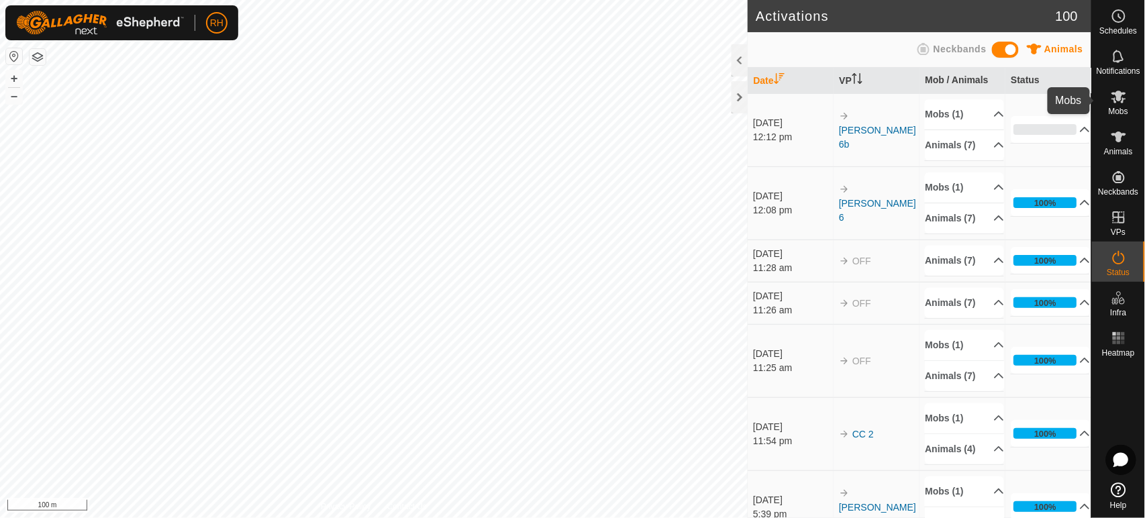
click at [1117, 98] on icon at bounding box center [1118, 97] width 15 height 13
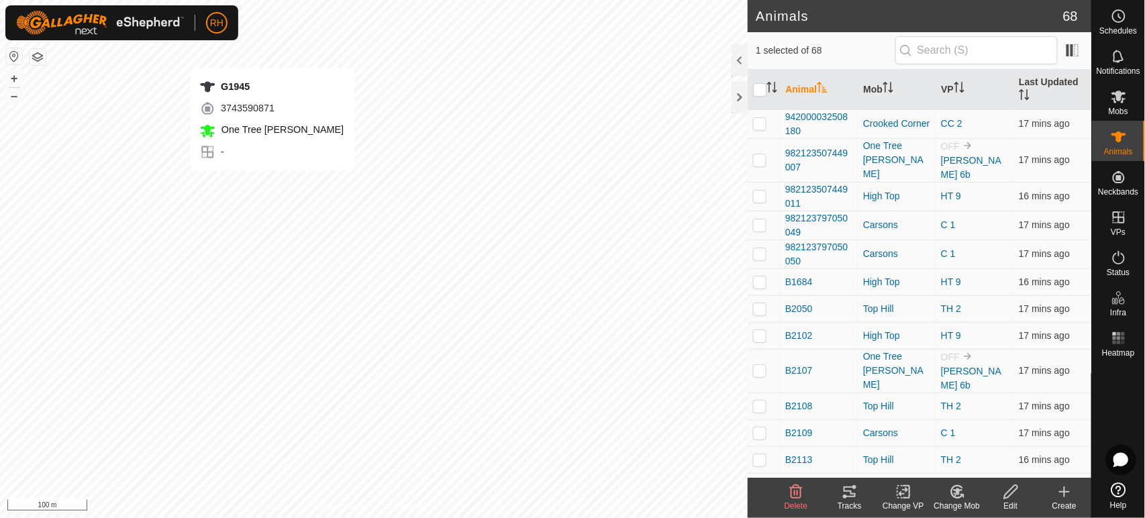
checkbox input "true"
click at [270, 166] on div "W2013 2545762858 One Tree ROTH - + – ⇧ i 100 m" at bounding box center [374, 259] width 748 height 518
checkbox input "true"
click at [270, 194] on div "G1944 1051793095 One Tree ROTH - + – ⇧ i 100 m" at bounding box center [374, 259] width 748 height 518
checkbox input "true"
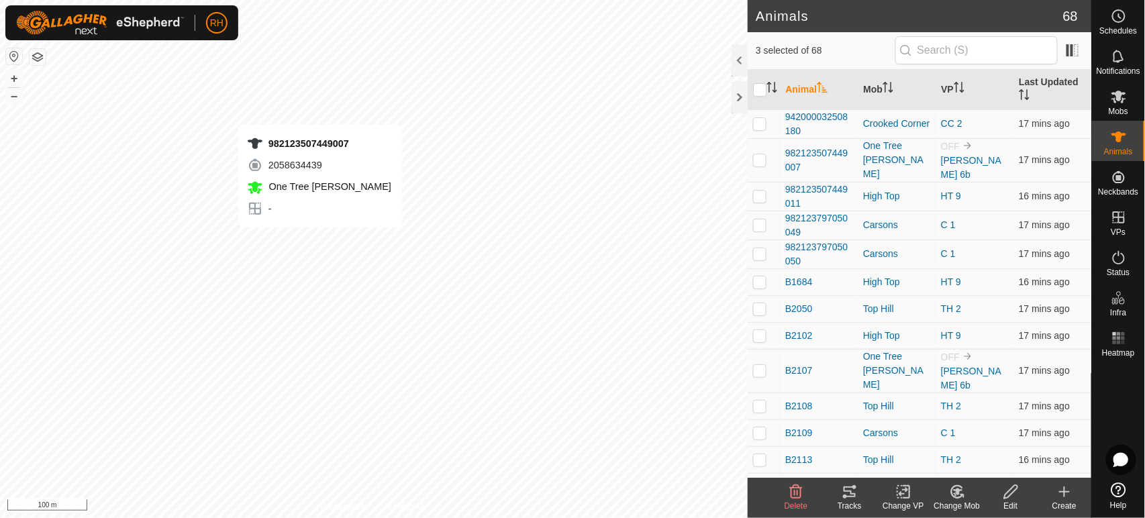
click at [319, 241] on div "982123507449007 2058634439 One Tree ROTH - + – ⇧ i 100 m" at bounding box center [374, 259] width 748 height 518
click at [319, 244] on div "982123507449007 2058634439 One Tree ROTH - + – ⇧ i 100 m" at bounding box center [374, 259] width 748 height 518
checkbox input "false"
click at [954, 495] on icon at bounding box center [957, 492] width 17 height 16
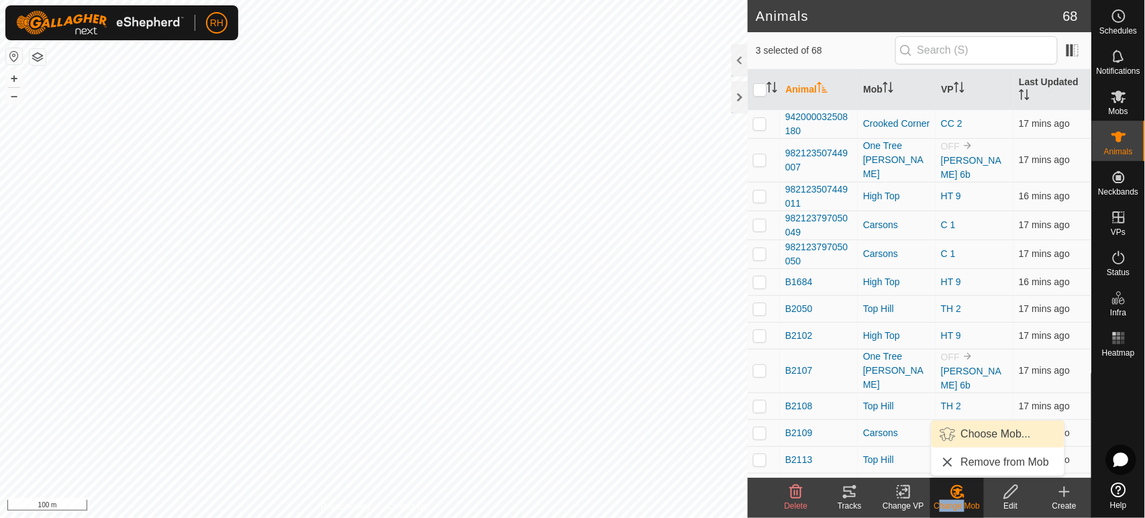
click at [977, 431] on link "Choose Mob..." at bounding box center [997, 434] width 133 height 27
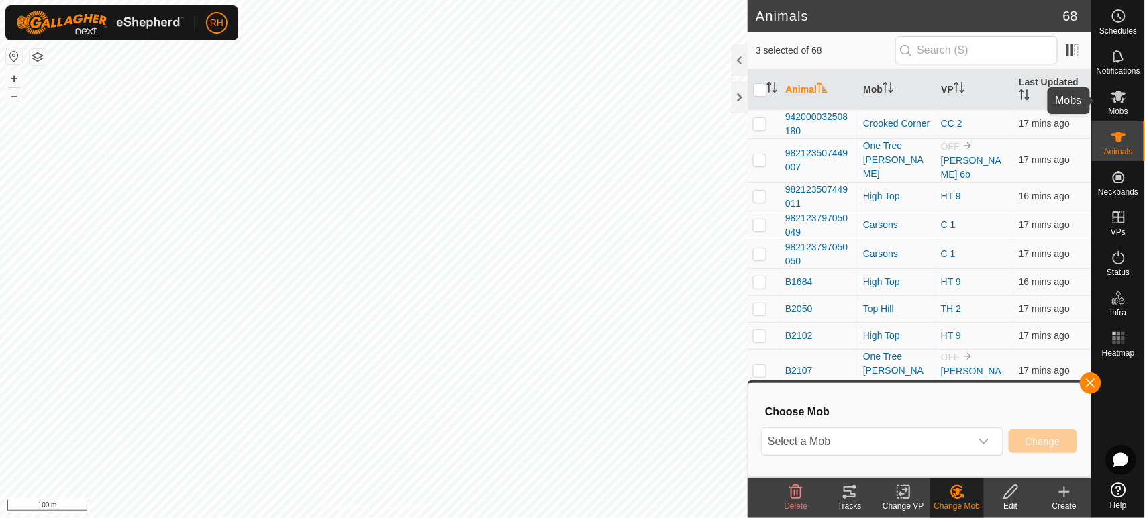
click at [1123, 98] on icon at bounding box center [1118, 97] width 15 height 13
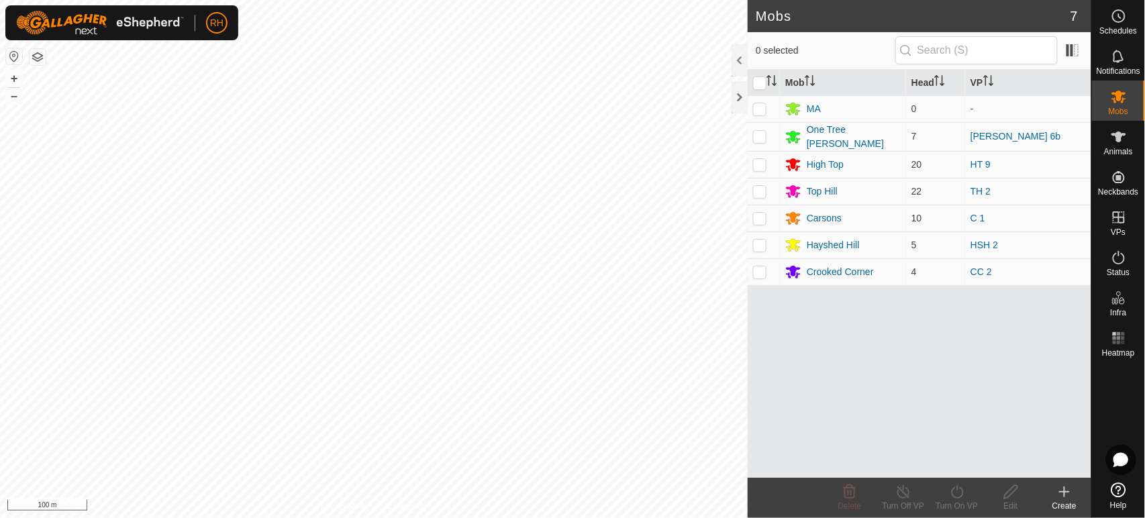
click at [1066, 492] on icon at bounding box center [1064, 492] width 9 height 0
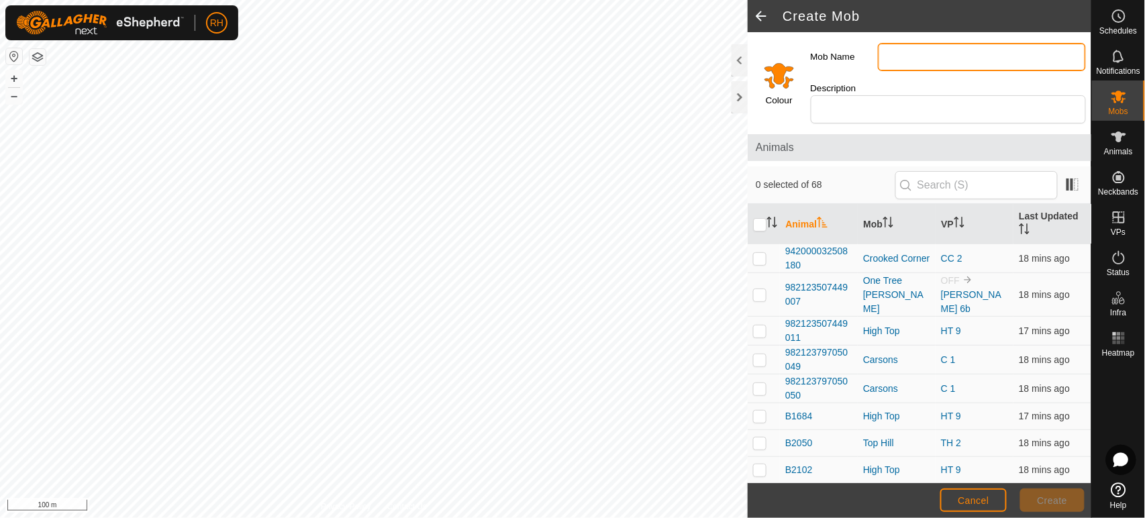
click at [893, 58] on input "Mob Name" at bounding box center [982, 57] width 208 height 28
type input "[PERSON_NAME] b"
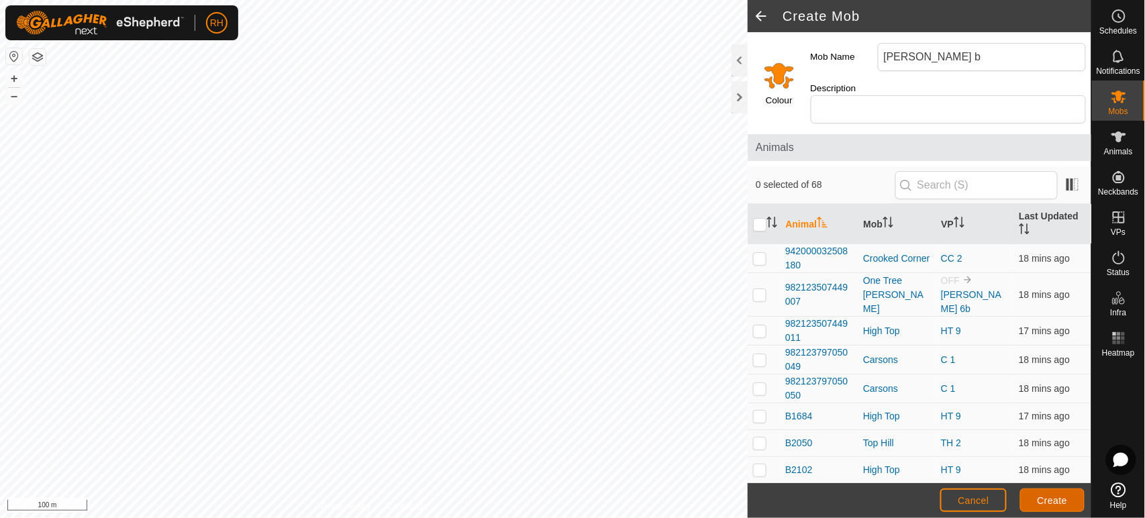
click at [1056, 501] on span "Create" at bounding box center [1053, 500] width 30 height 11
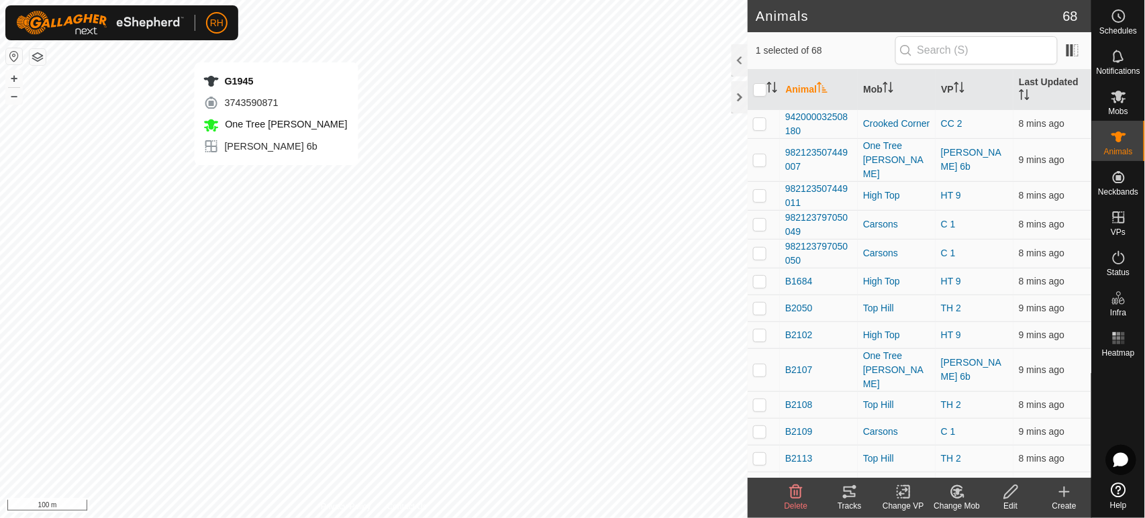
click at [276, 179] on div "G1945 3743590871 One Tree ROTH ROTH 6b + – ⇧ i 100 m" at bounding box center [374, 259] width 748 height 518
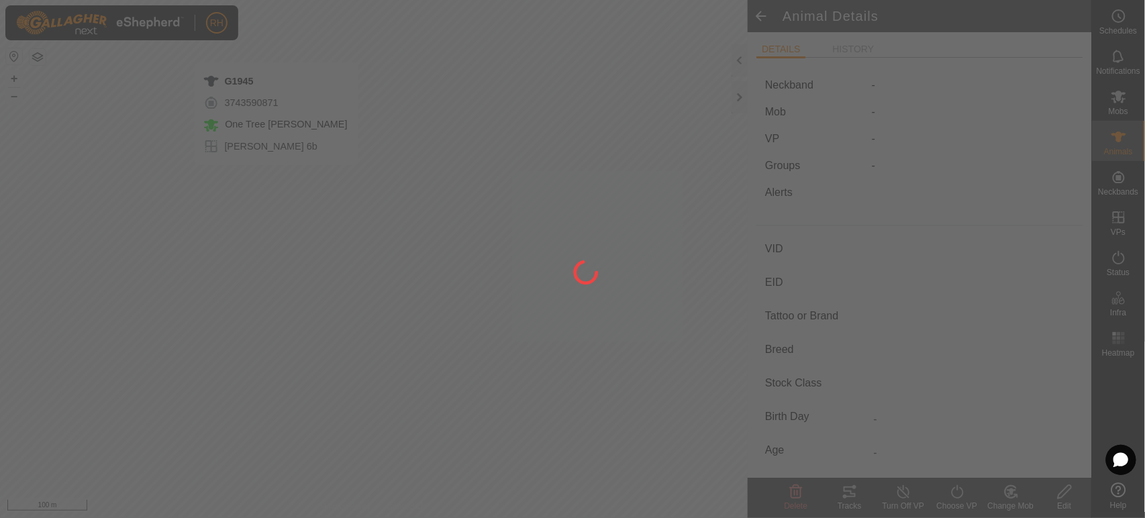
type input "G1945"
type input "942000028869366"
type input "-"
type input "Angus"
type input "Cow"
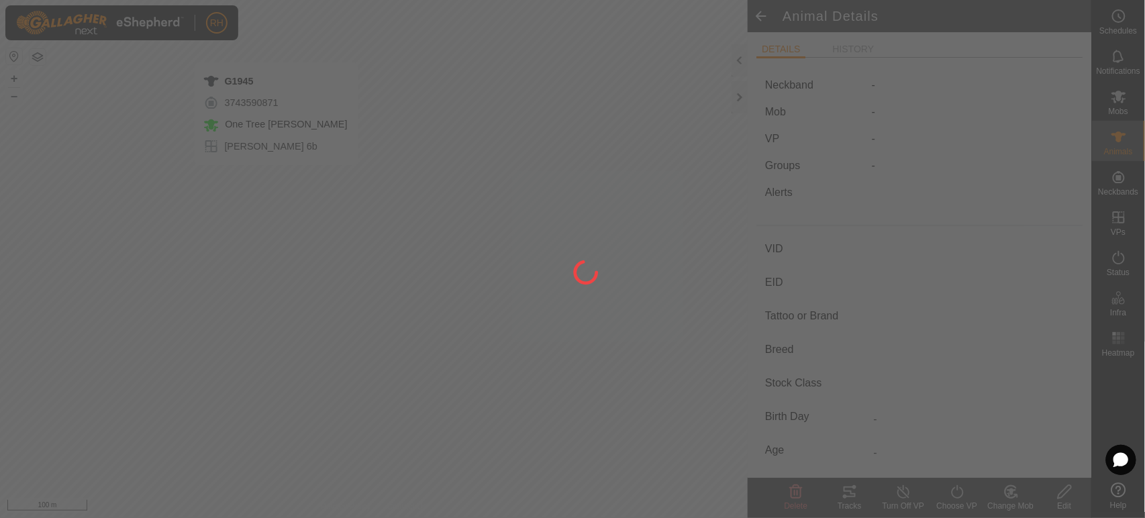
type input "10/2019"
type input "5 years 11 months"
type input "Pregnant"
type input "-1 kg"
type input "-"
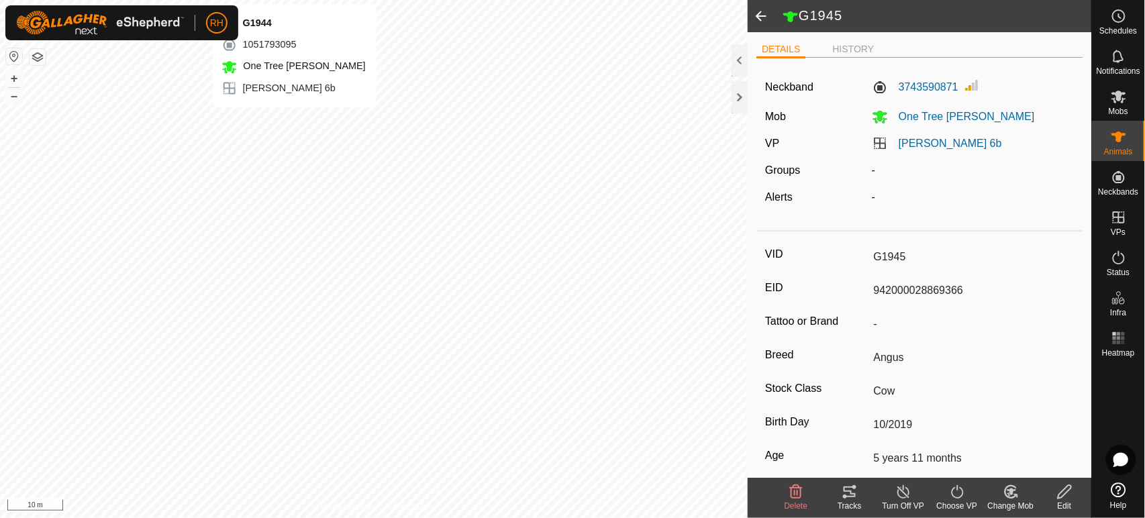
click at [294, 120] on div "G1944 1051793095 One Tree ROTH ROTH 6b + – ⇧ i 10 m" at bounding box center [374, 259] width 748 height 518
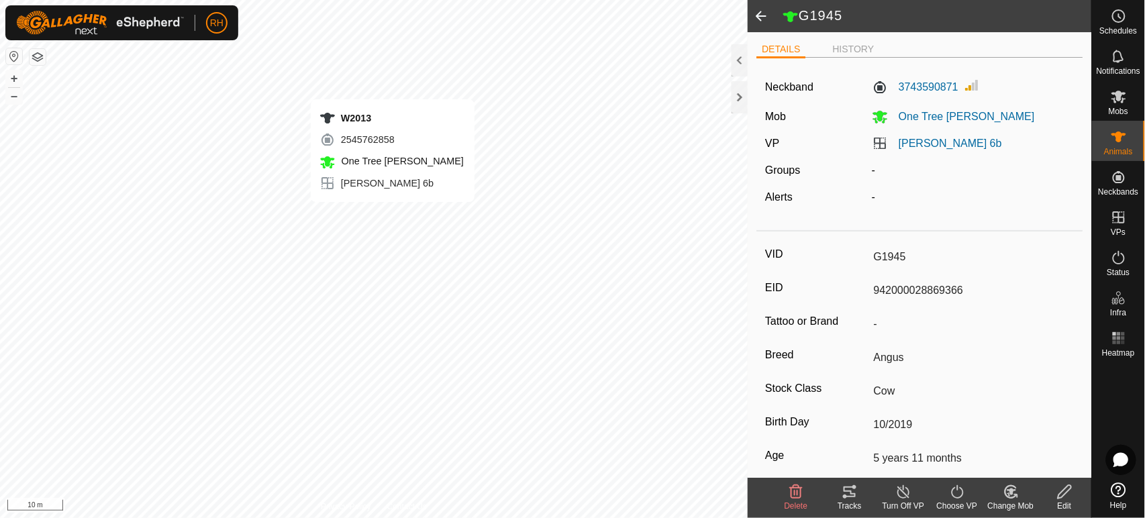
click at [392, 86] on div "W2013 2545762858 One Tree ROTH ROTH 6b + – ⇧ i 10 m" at bounding box center [374, 259] width 748 height 518
click at [1007, 486] on icon at bounding box center [1011, 492] width 17 height 16
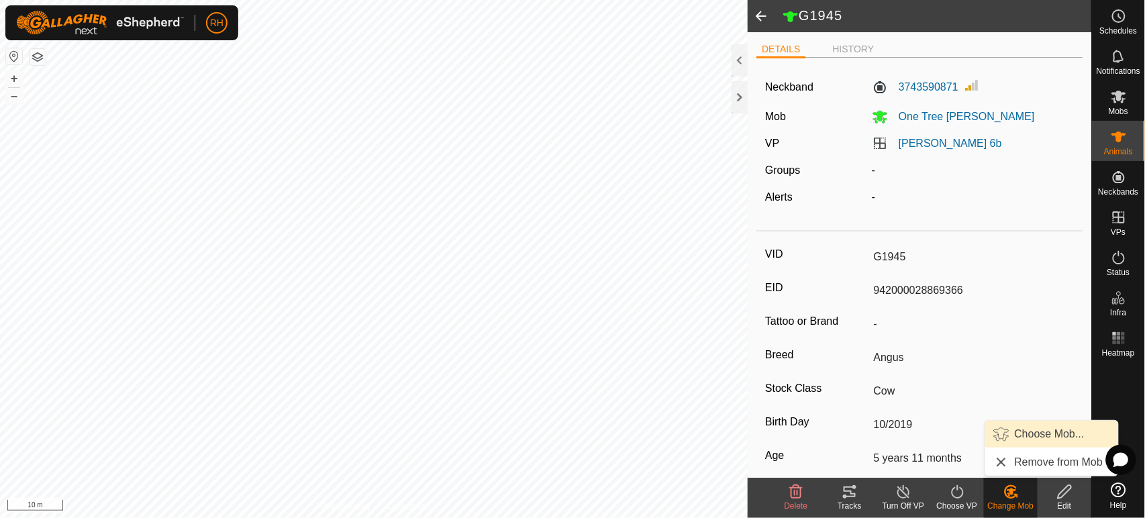
click at [1017, 425] on link "Choose Mob..." at bounding box center [1051, 434] width 133 height 27
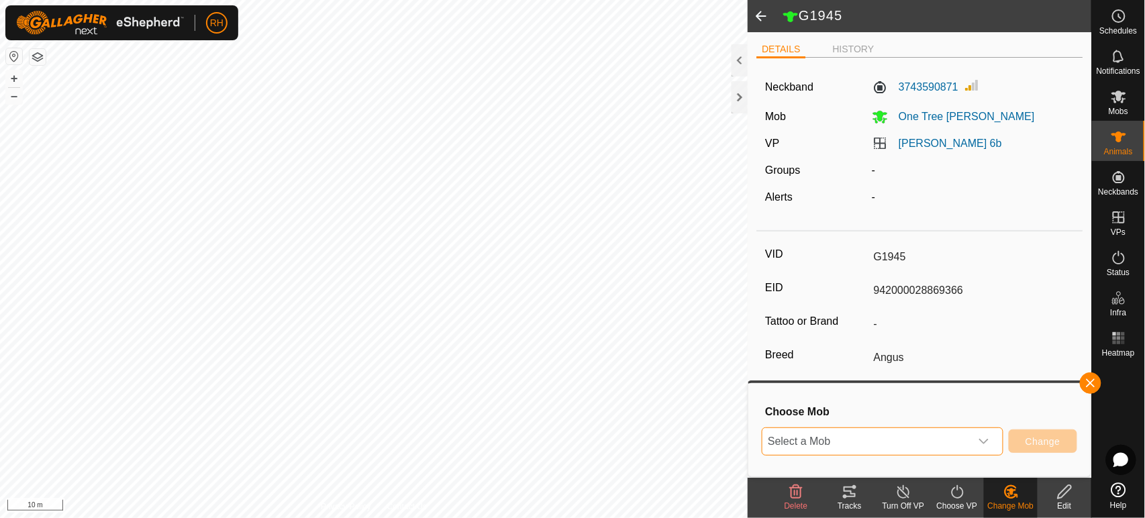
click at [860, 440] on span "Select a Mob" at bounding box center [866, 441] width 208 height 27
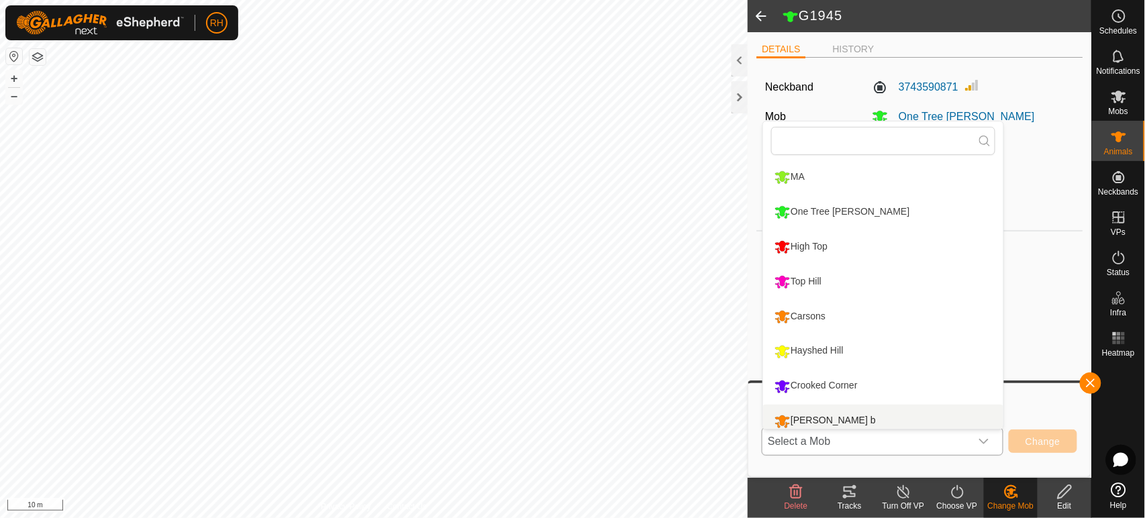
scroll to position [9, 0]
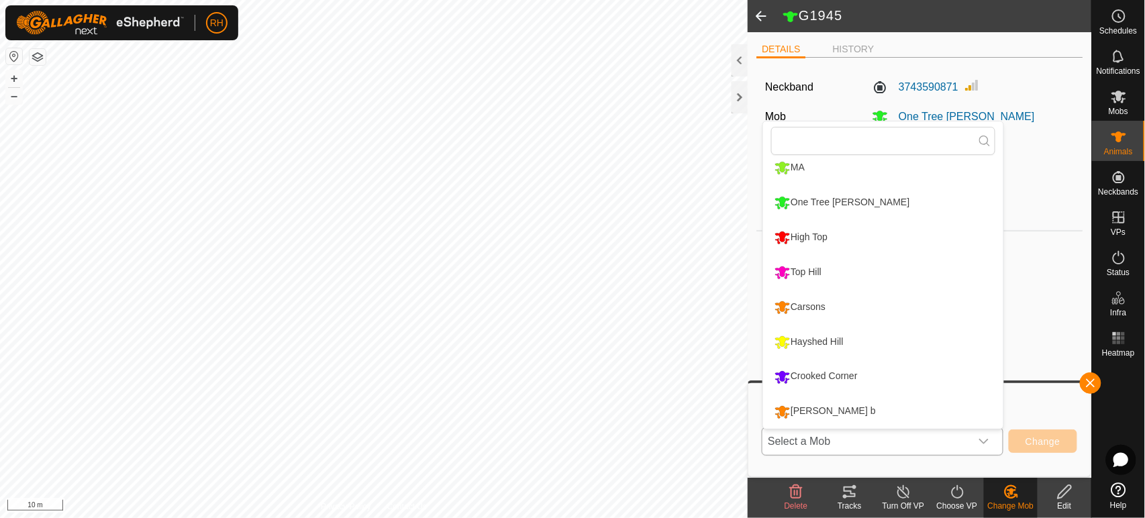
click at [803, 408] on li "[PERSON_NAME] b" at bounding box center [883, 412] width 240 height 34
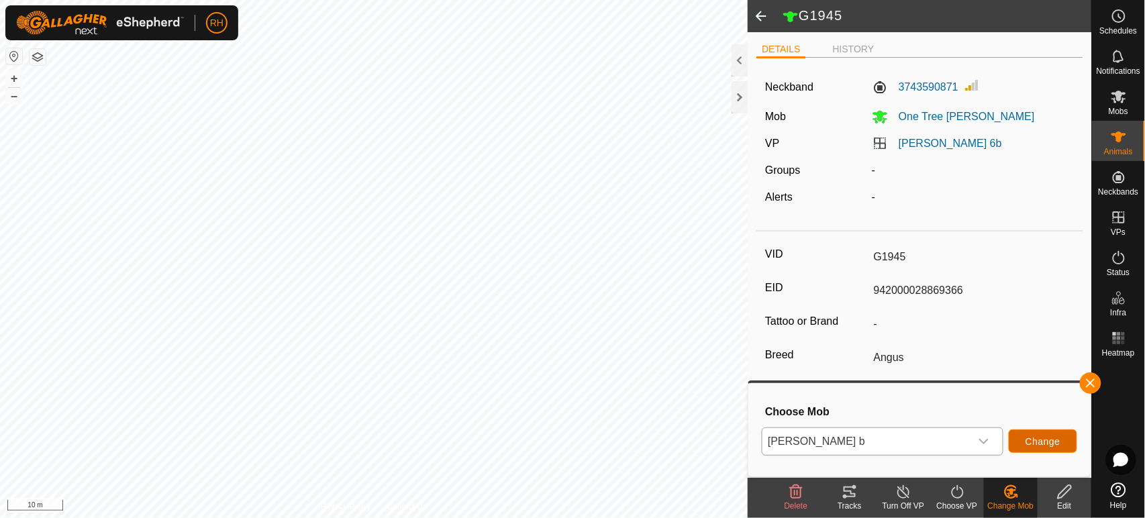
click at [1034, 438] on span "Change" at bounding box center [1042, 441] width 35 height 11
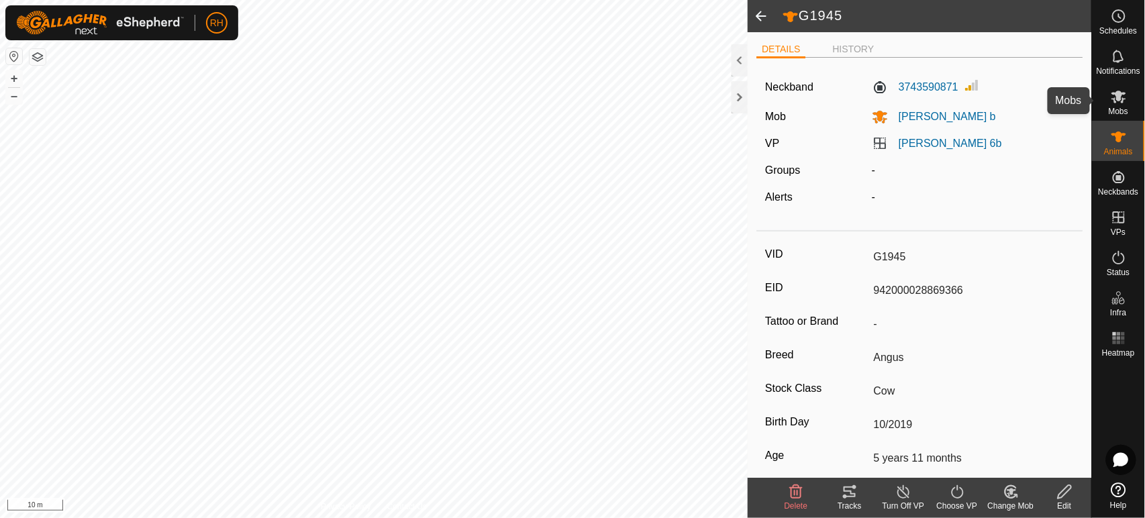
click at [1113, 103] on icon at bounding box center [1119, 97] width 16 height 16
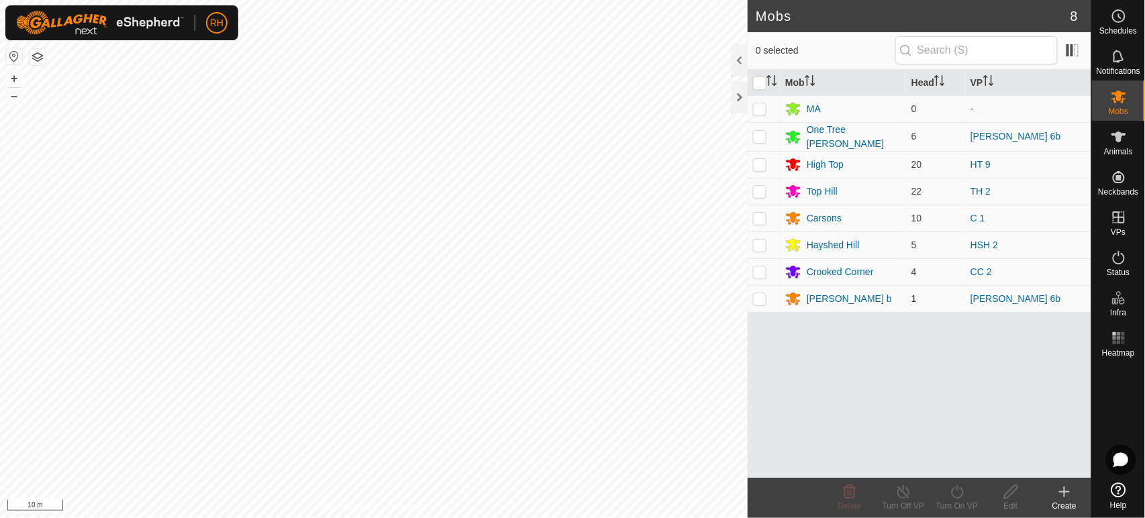
click at [760, 297] on p-checkbox at bounding box center [759, 298] width 13 height 11
checkbox input "true"
click at [954, 495] on icon at bounding box center [957, 492] width 17 height 16
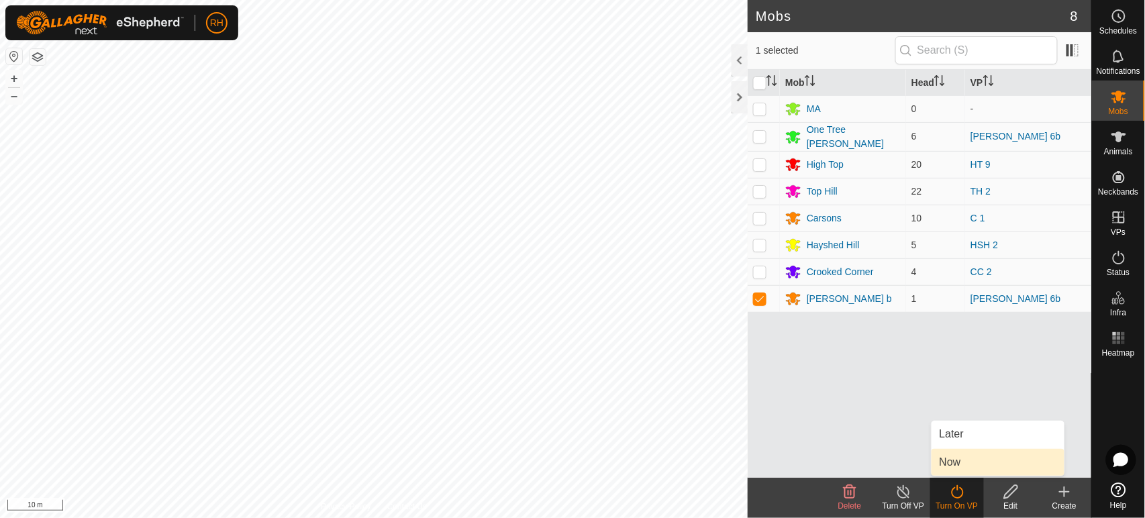
click at [956, 462] on link "Now" at bounding box center [997, 462] width 133 height 27
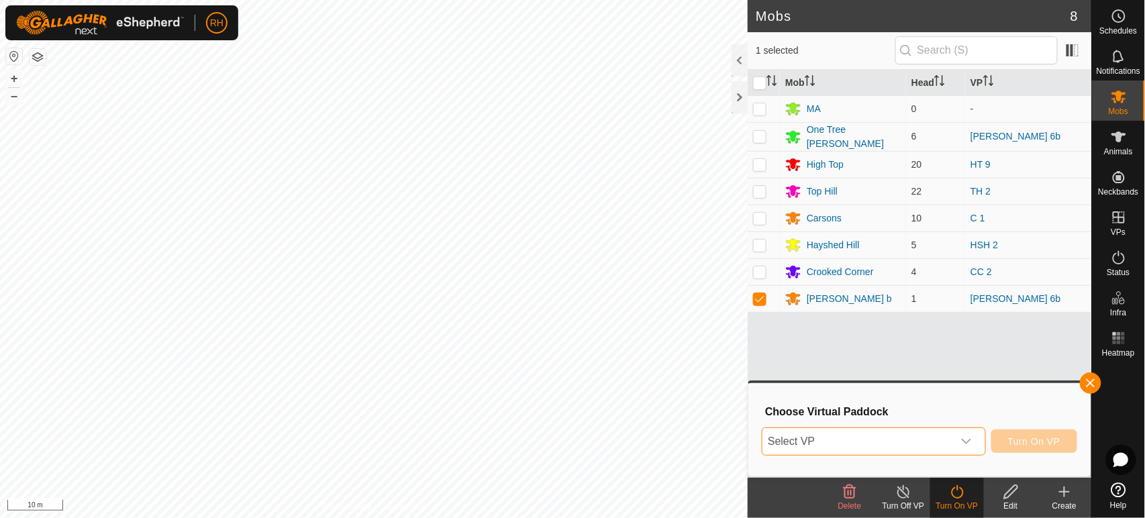
click at [942, 442] on span "Select VP" at bounding box center [857, 441] width 190 height 27
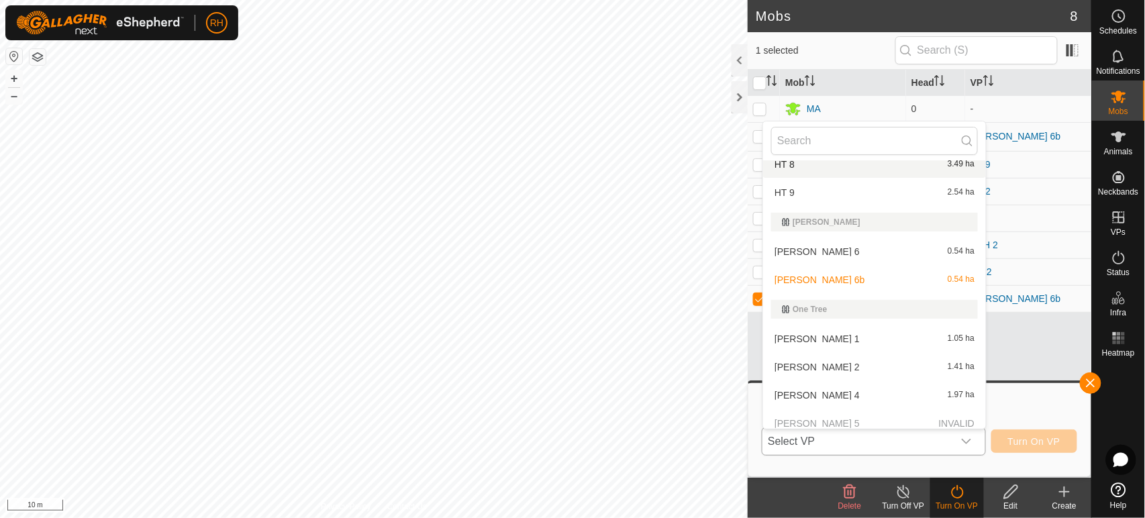
scroll to position [895, 0]
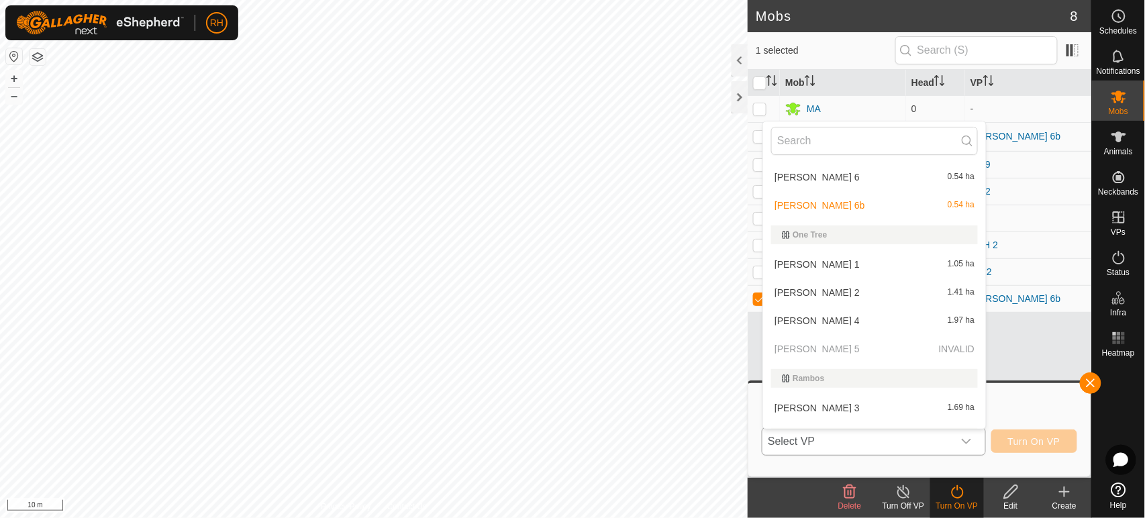
click at [793, 310] on li "[PERSON_NAME] 4 1.97 ha" at bounding box center [874, 320] width 223 height 27
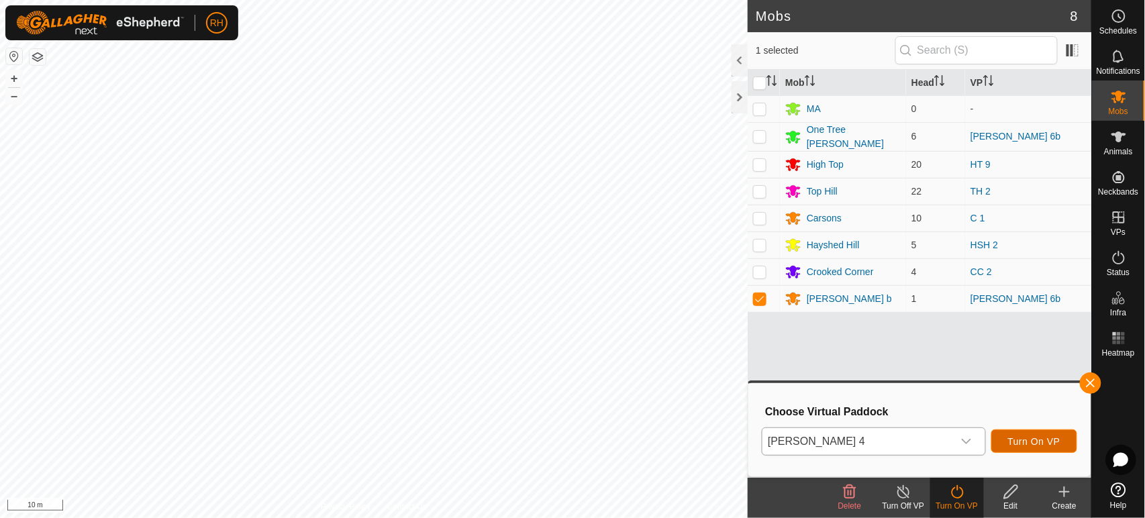
click at [1032, 440] on span "Turn On VP" at bounding box center [1034, 441] width 52 height 11
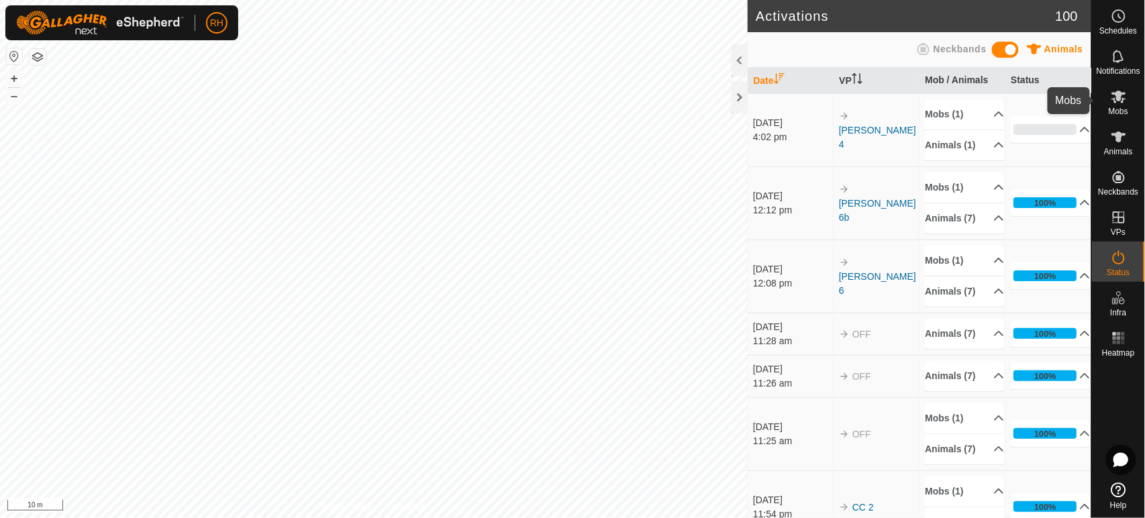
click at [1125, 98] on icon at bounding box center [1119, 97] width 16 height 16
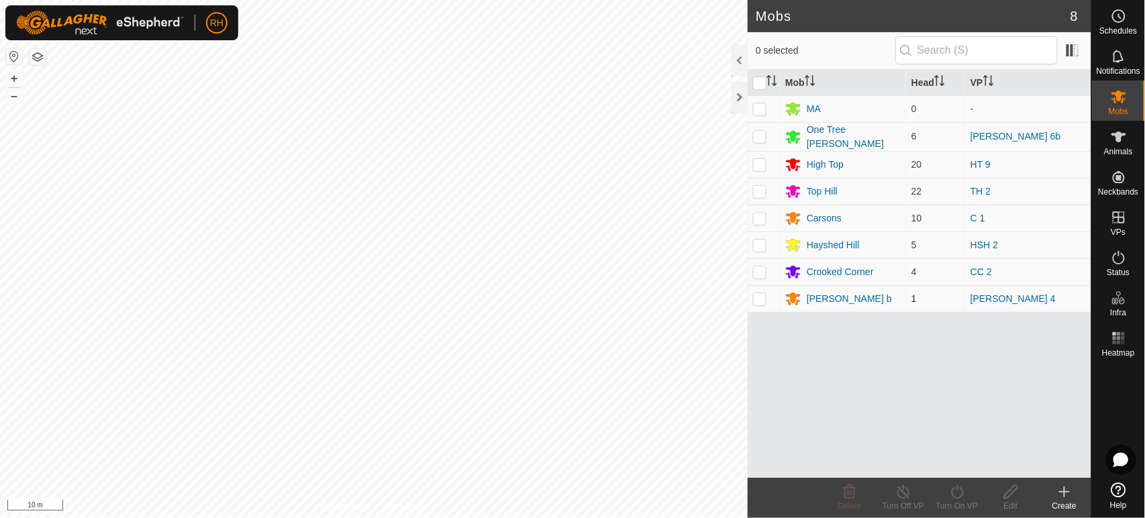
click at [760, 297] on p-checkbox at bounding box center [759, 298] width 13 height 11
checkbox input "true"
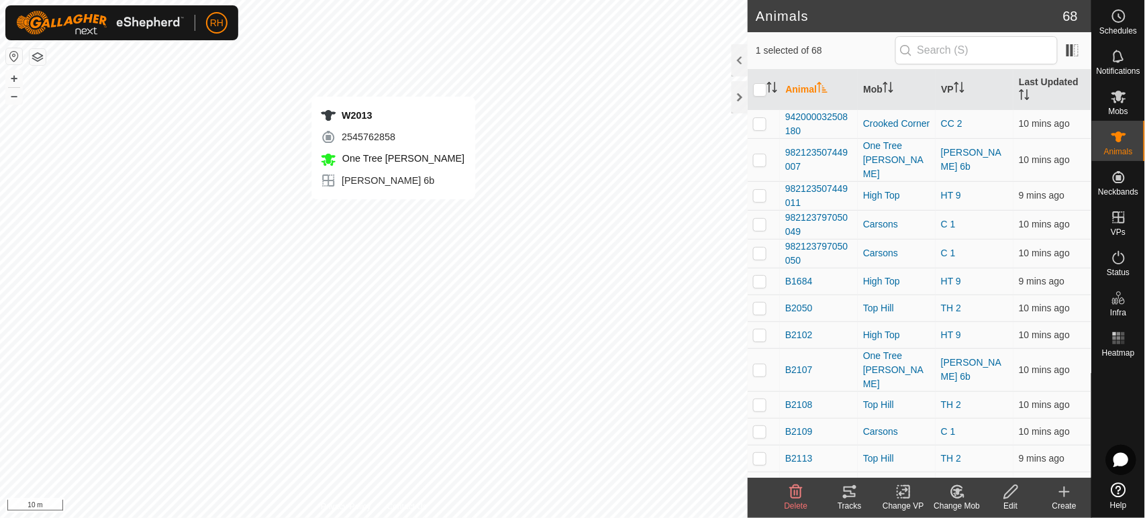
click at [392, 84] on div "W2013 2545762858 One Tree ROTH ROTH 6b + – ⇧ i 10 m" at bounding box center [374, 259] width 748 height 518
click at [395, 85] on div "W2013 2545762858 One Tree ROTH ROTH 6b + – ⇧ i 10 m" at bounding box center [374, 259] width 748 height 518
click at [395, 84] on div "W2013 2545762858 One Tree ROTH ROTH 6b + – ⇧ i 10 m" at bounding box center [374, 259] width 748 height 518
checkbox input "true"
click at [955, 490] on icon at bounding box center [957, 492] width 9 height 7
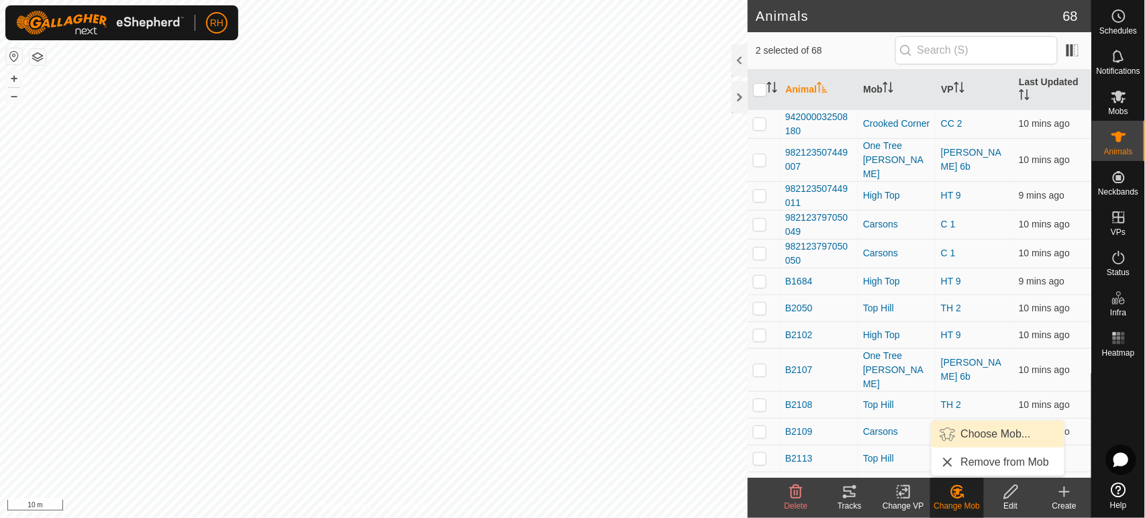
click at [986, 436] on link "Choose Mob..." at bounding box center [997, 434] width 133 height 27
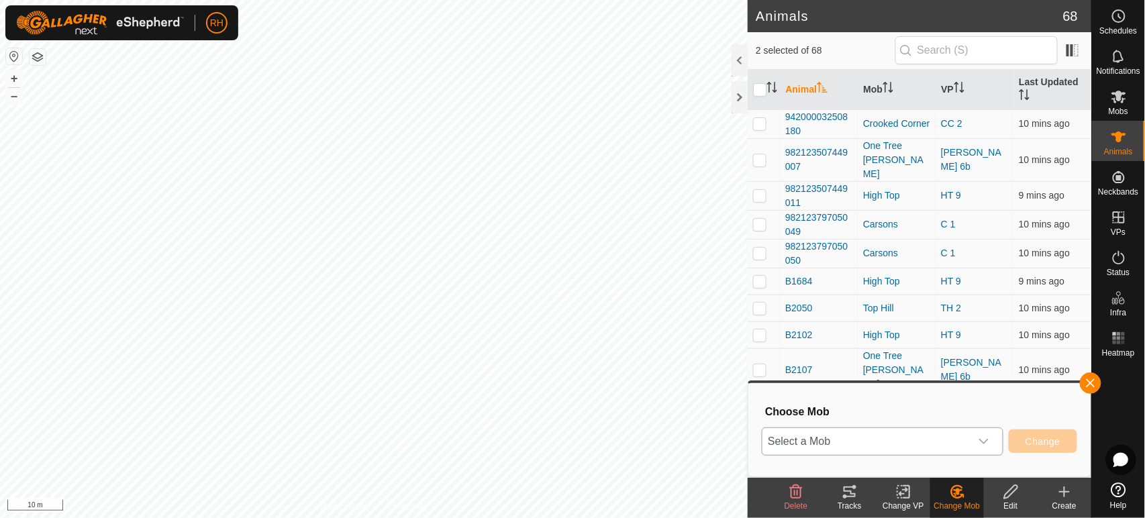
click at [893, 448] on span "Select a Mob" at bounding box center [866, 441] width 208 height 27
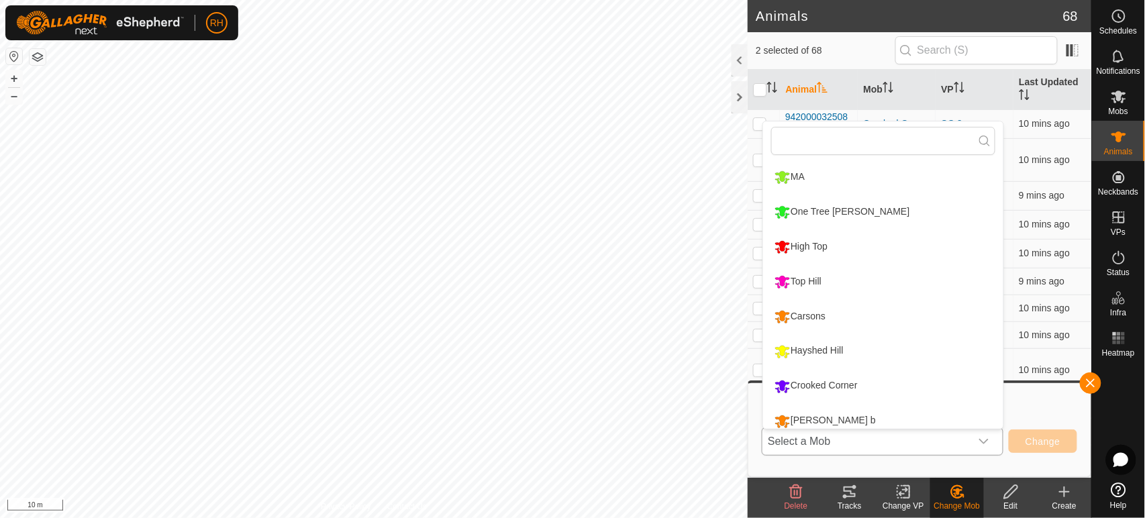
scroll to position [9, 0]
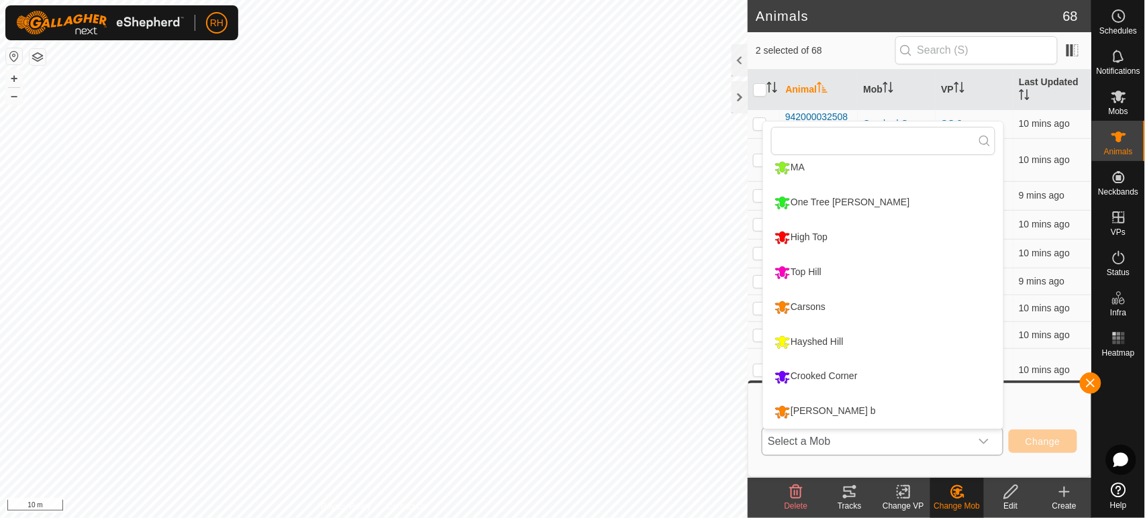
click at [848, 413] on li "[PERSON_NAME] b" at bounding box center [883, 412] width 240 height 34
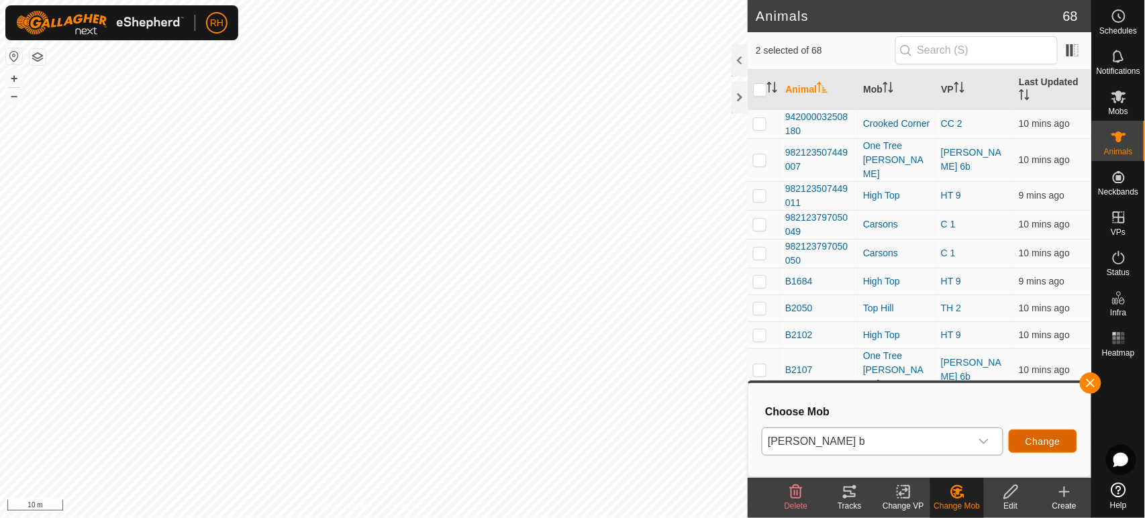
click at [1044, 441] on span "Change" at bounding box center [1042, 441] width 35 height 11
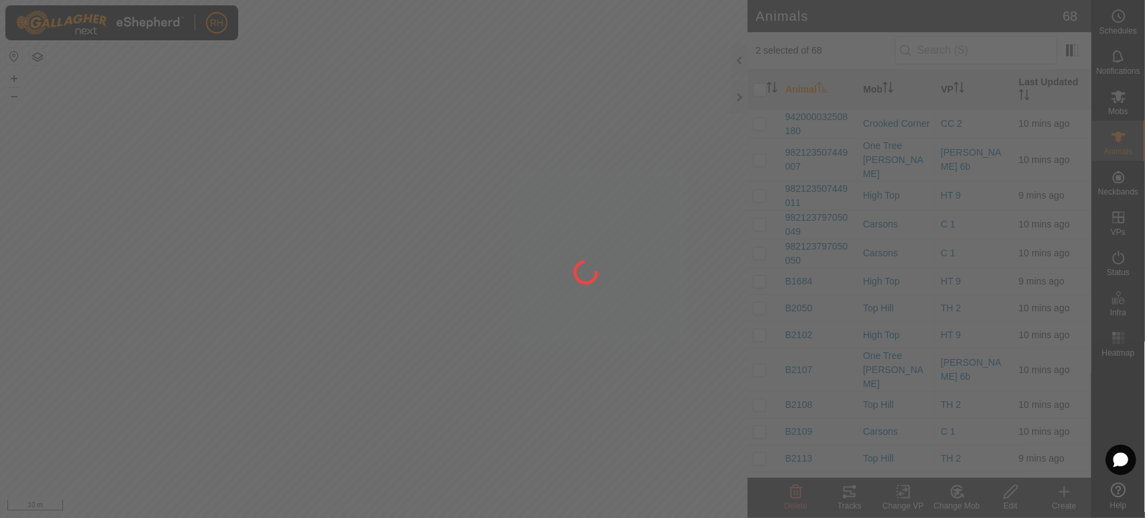
checkbox input "false"
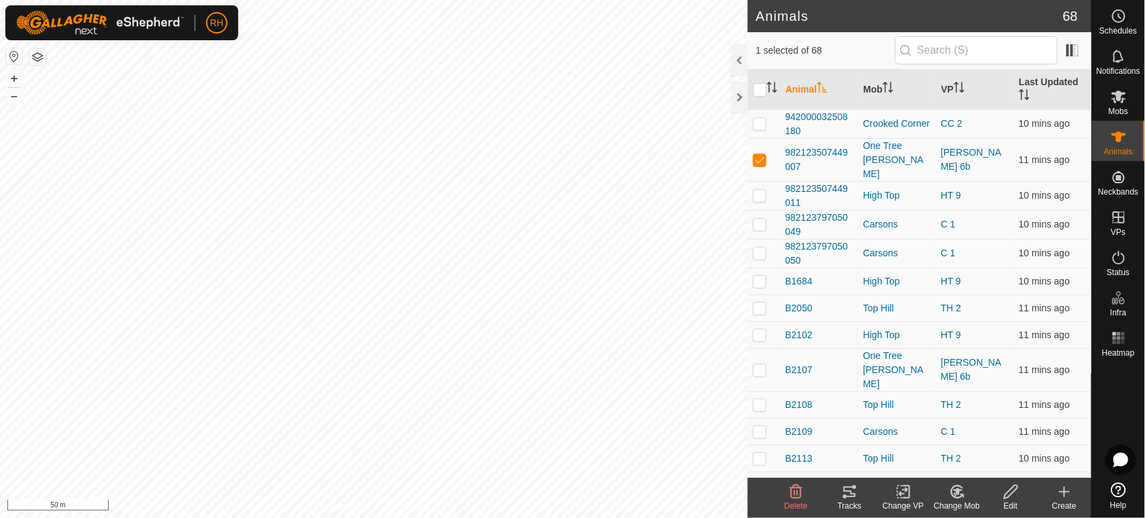
click at [958, 490] on icon at bounding box center [957, 492] width 9 height 7
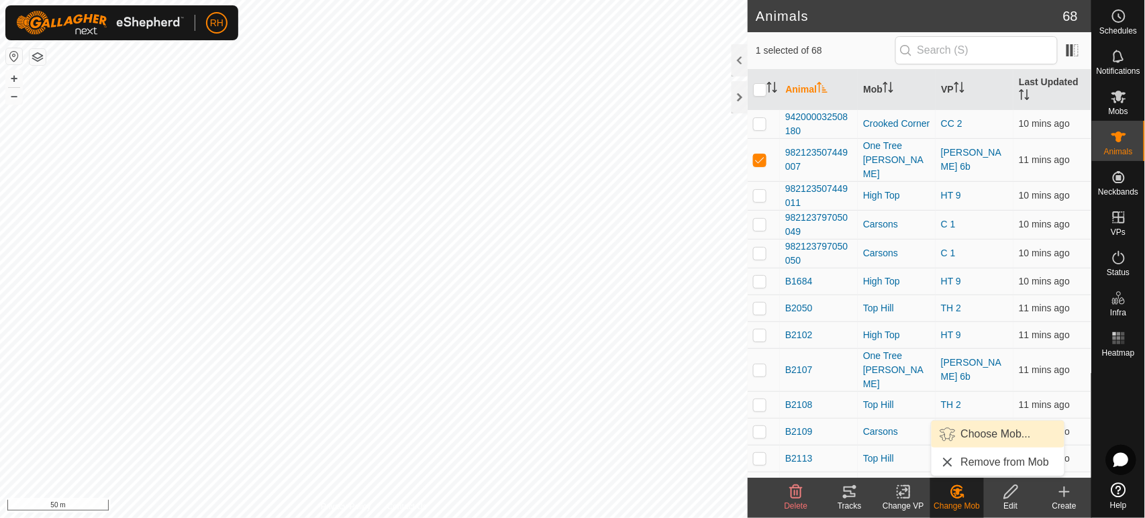
click at [974, 435] on link "Choose Mob..." at bounding box center [997, 434] width 133 height 27
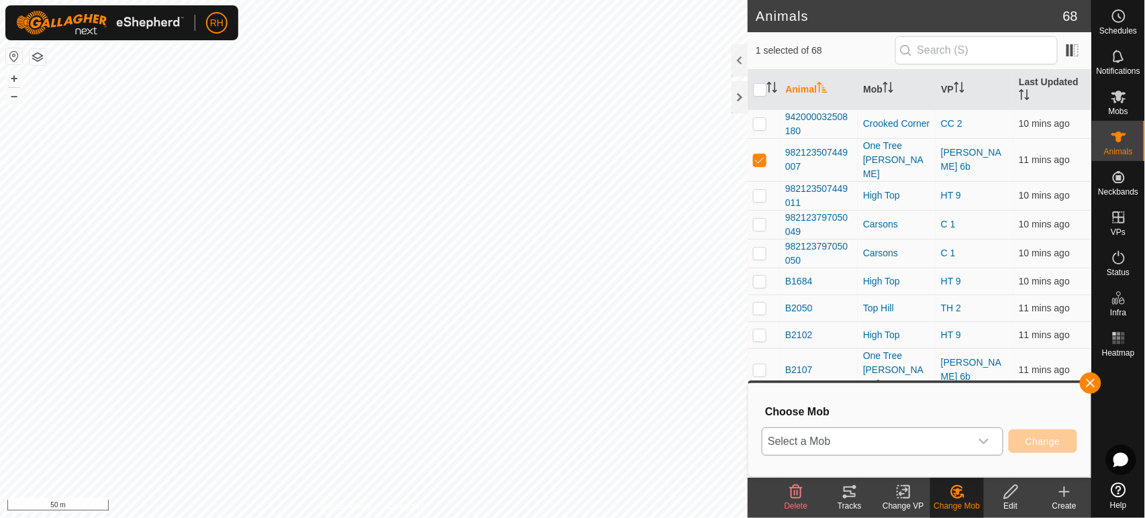
click at [840, 443] on span "Select a Mob" at bounding box center [866, 441] width 208 height 27
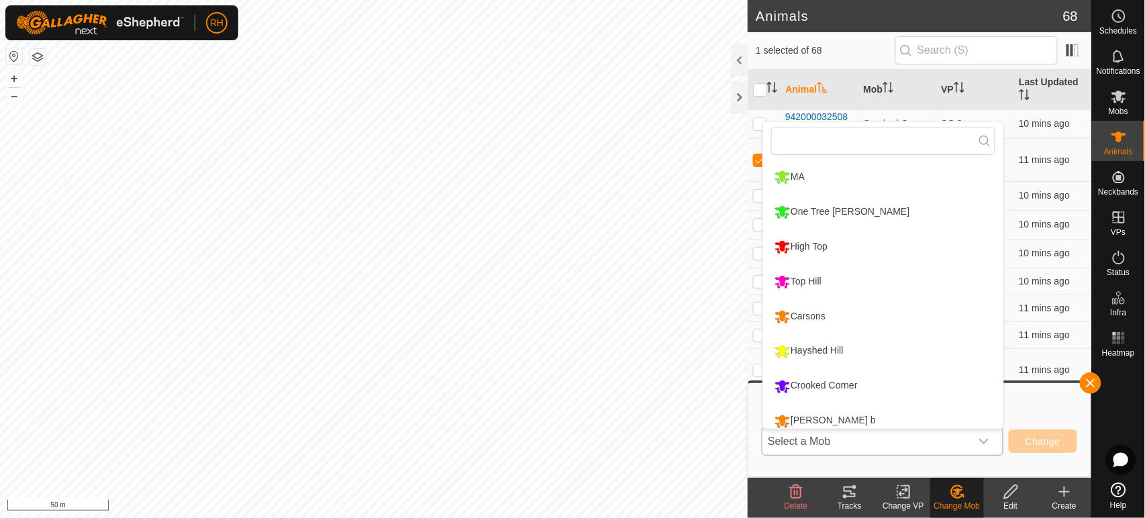
scroll to position [9, 0]
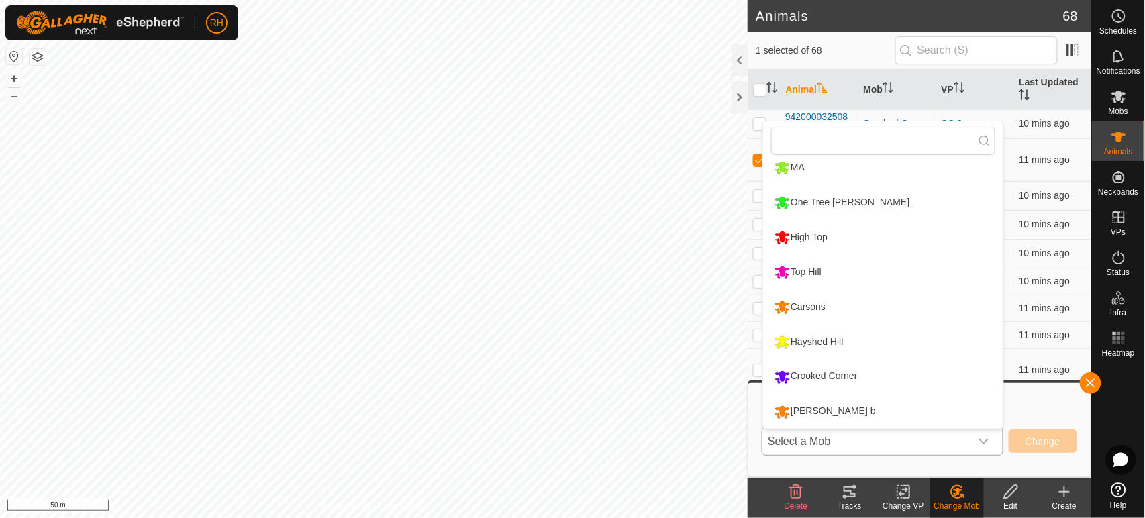
click at [824, 417] on li "[PERSON_NAME] b" at bounding box center [883, 412] width 240 height 34
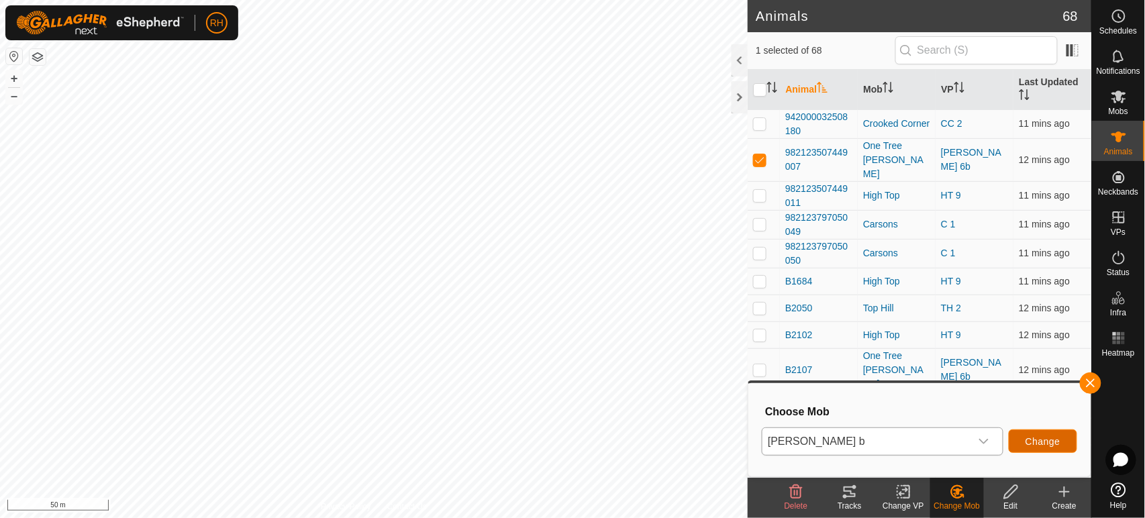
click at [1046, 441] on span "Change" at bounding box center [1042, 441] width 35 height 11
checkbox input "false"
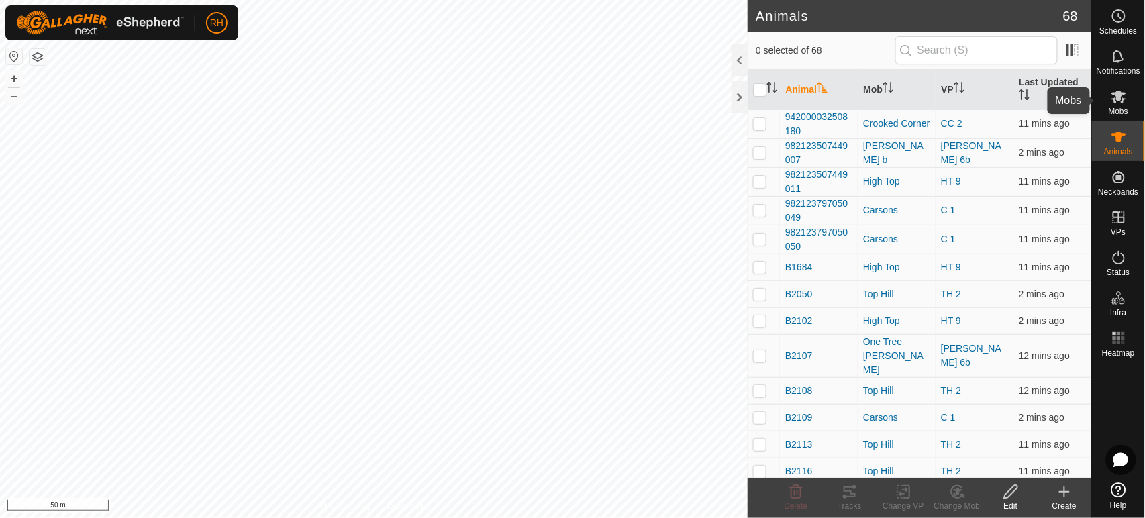
click at [1119, 95] on icon at bounding box center [1118, 97] width 15 height 13
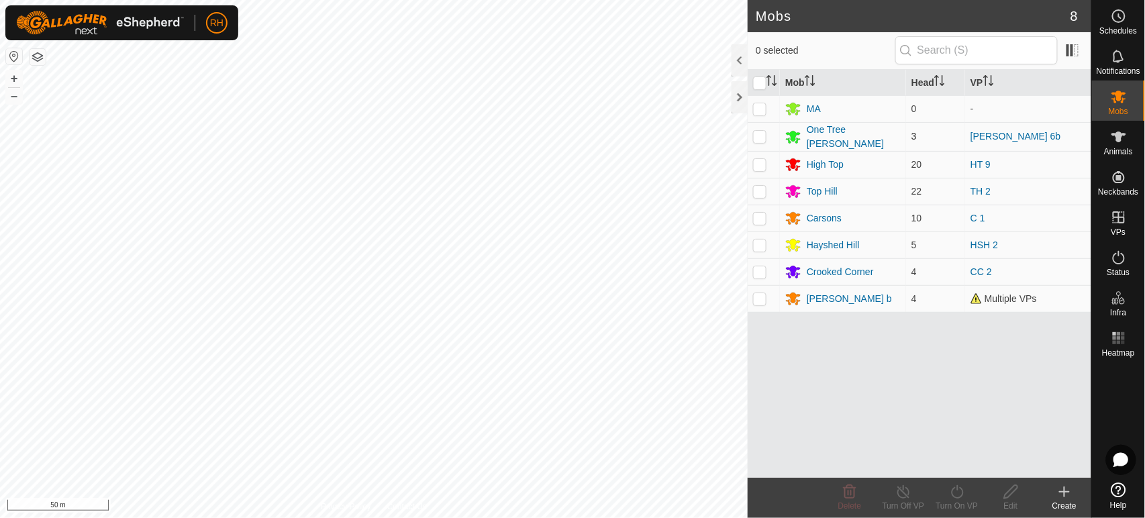
click at [760, 136] on p-checkbox at bounding box center [759, 136] width 13 height 11
checkbox input "true"
click at [954, 491] on icon at bounding box center [957, 492] width 17 height 16
click at [960, 492] on icon at bounding box center [957, 492] width 17 height 16
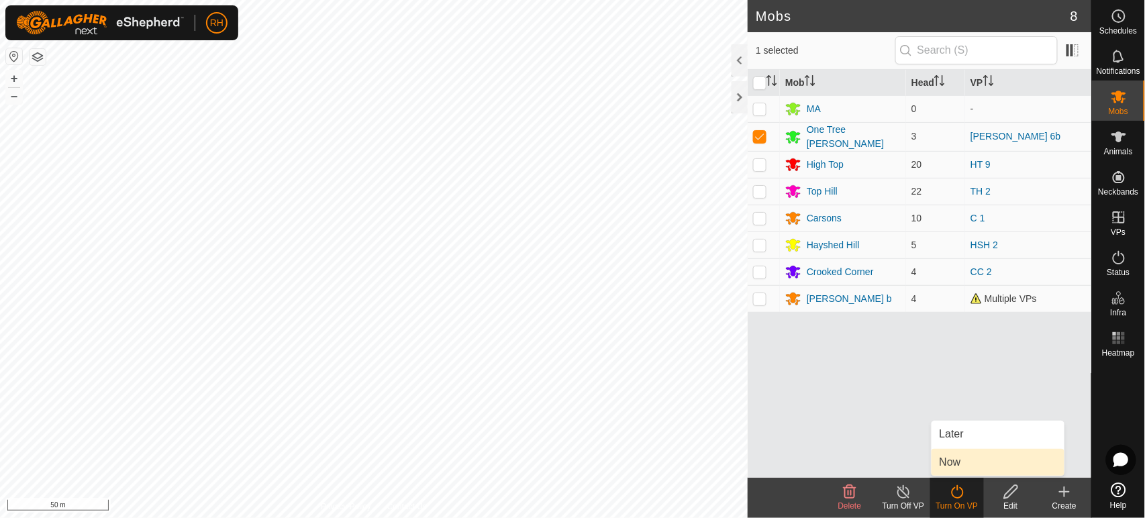
click at [945, 455] on link "Now" at bounding box center [997, 462] width 133 height 27
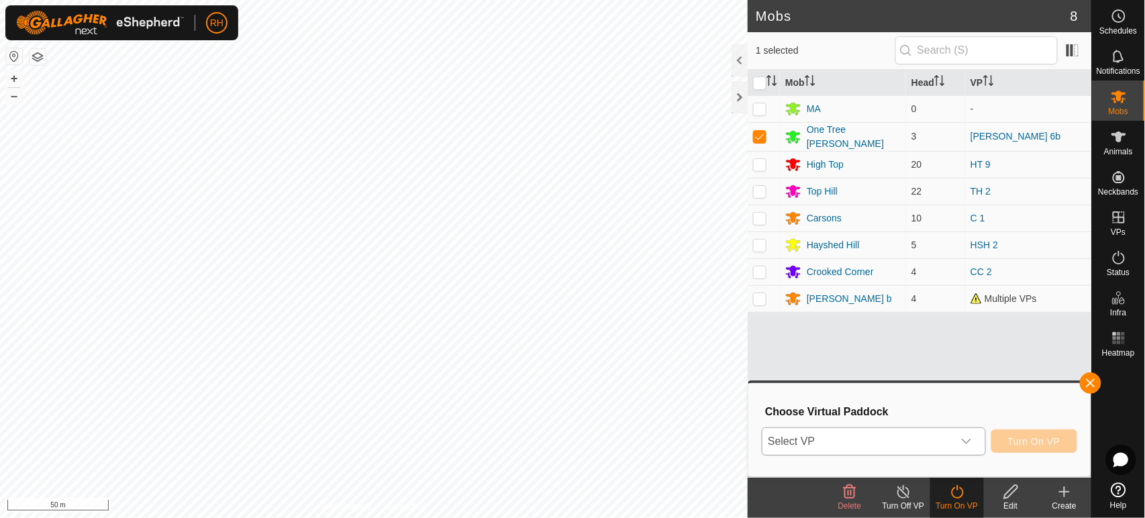
click at [916, 442] on span "Select VP" at bounding box center [857, 441] width 190 height 27
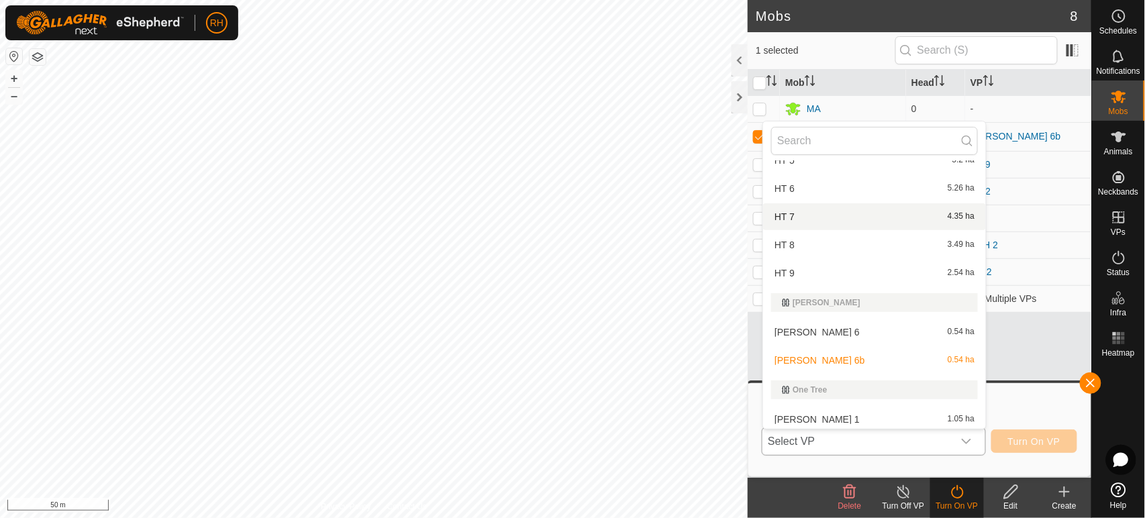
scroll to position [746, 0]
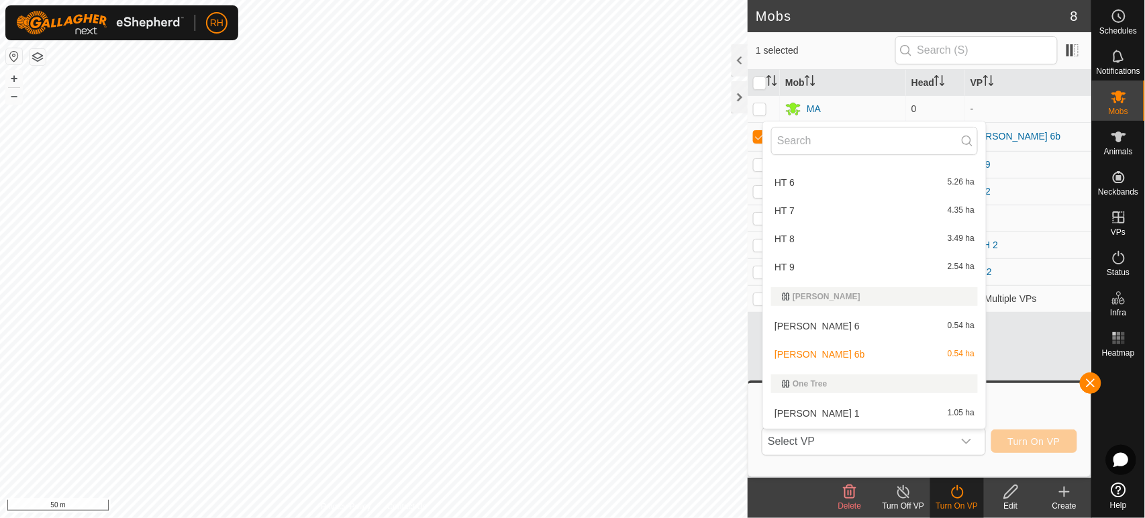
click at [1027, 397] on div "Choose Virtual Paddock Select VP Carsons C 1 1.07 ha C 2 1.99 ha C 3 3.08 ha C …" at bounding box center [919, 429] width 326 height 77
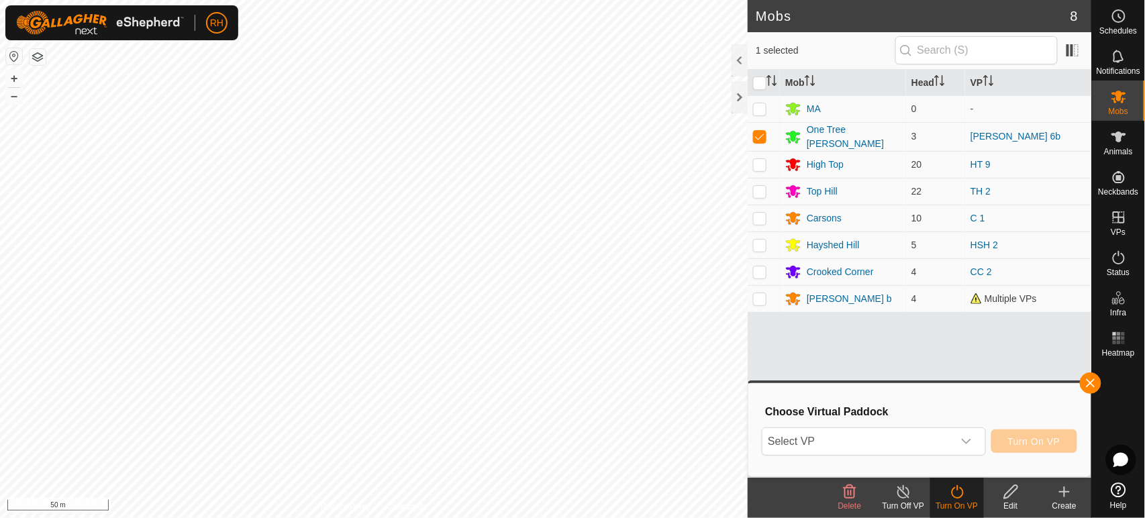
click at [904, 495] on icon at bounding box center [903, 492] width 17 height 16
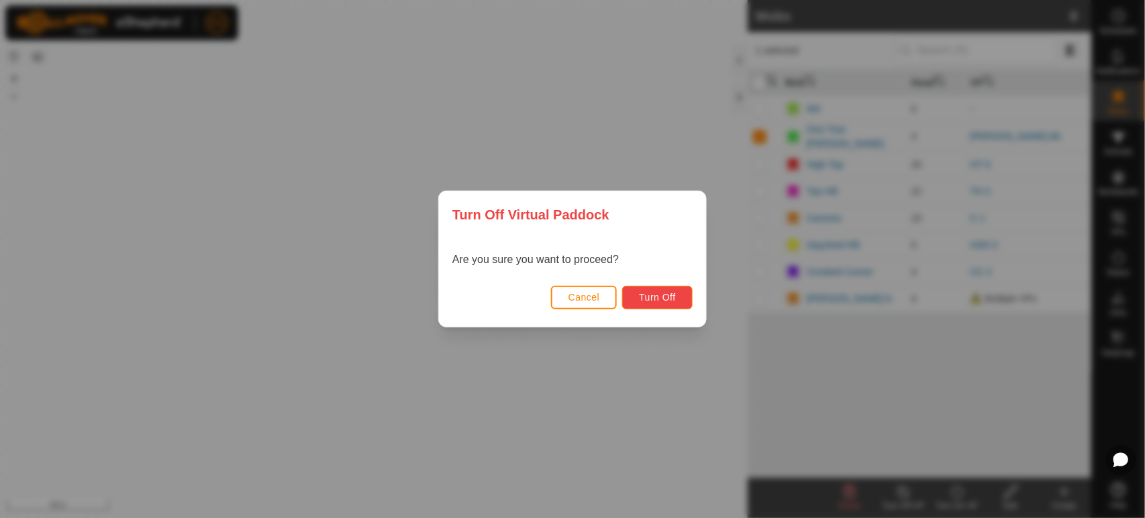
click at [650, 298] on span "Turn Off" at bounding box center [657, 297] width 37 height 11
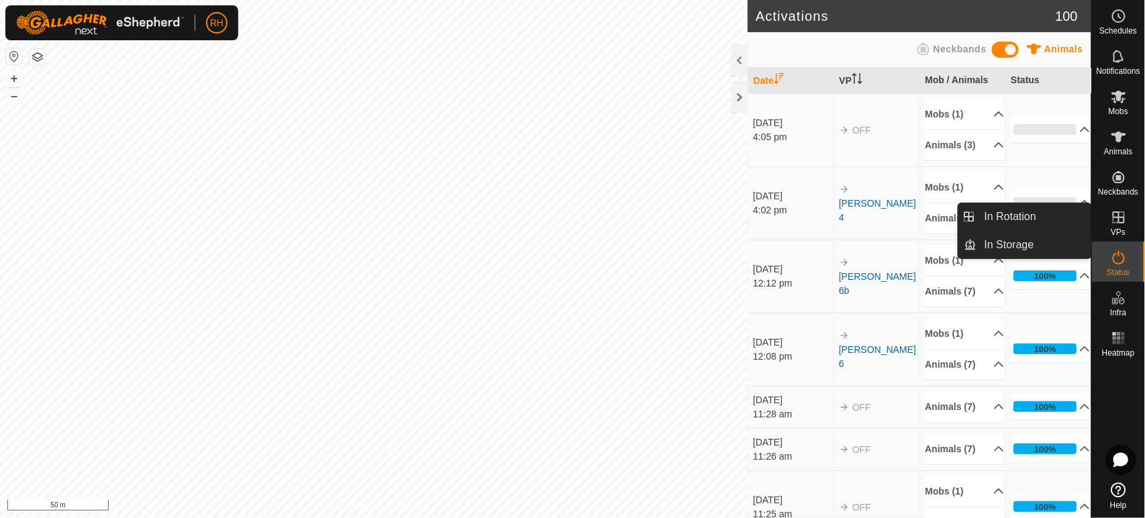
click at [1123, 220] on icon at bounding box center [1119, 217] width 16 height 16
click at [999, 214] on link "In Rotation" at bounding box center [1033, 216] width 115 height 27
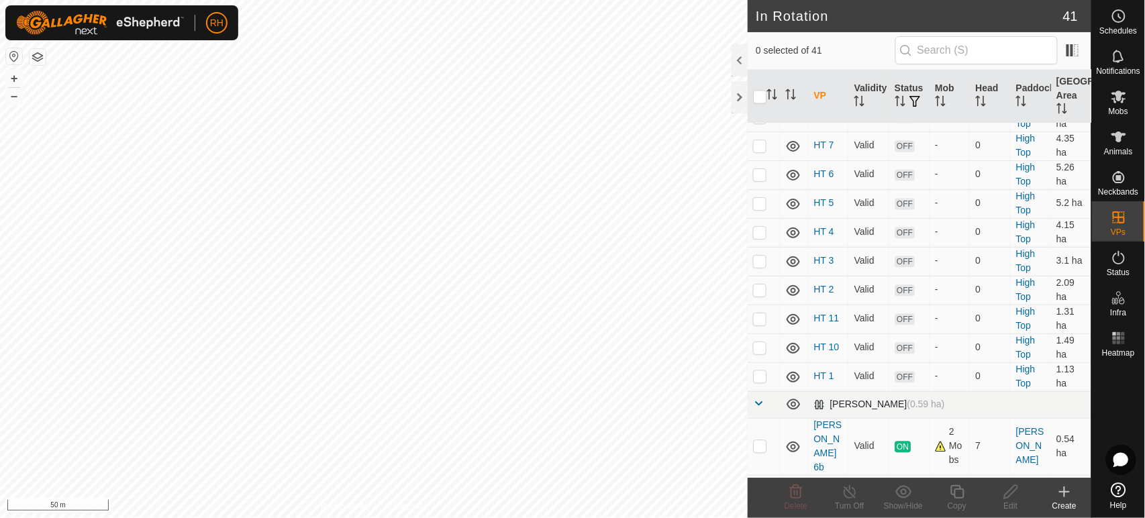
scroll to position [895, 0]
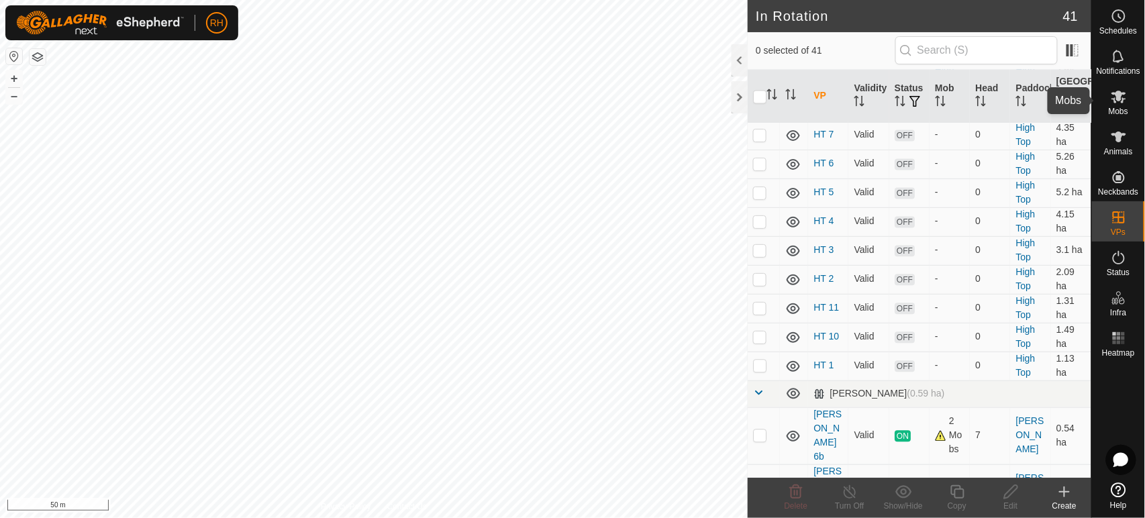
click at [1117, 97] on icon at bounding box center [1118, 97] width 15 height 13
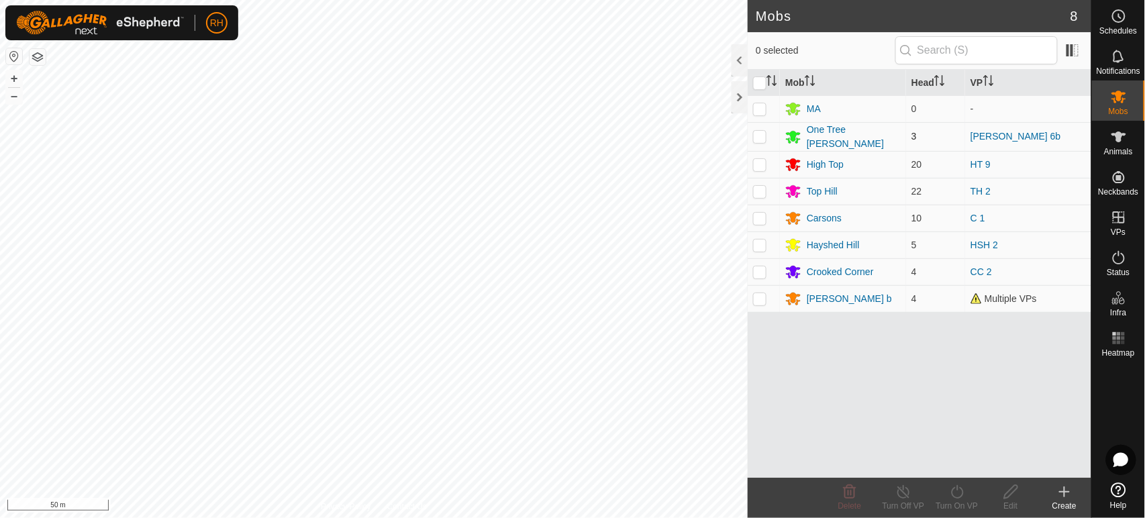
click at [760, 136] on p-checkbox at bounding box center [759, 136] width 13 height 11
checkbox input "true"
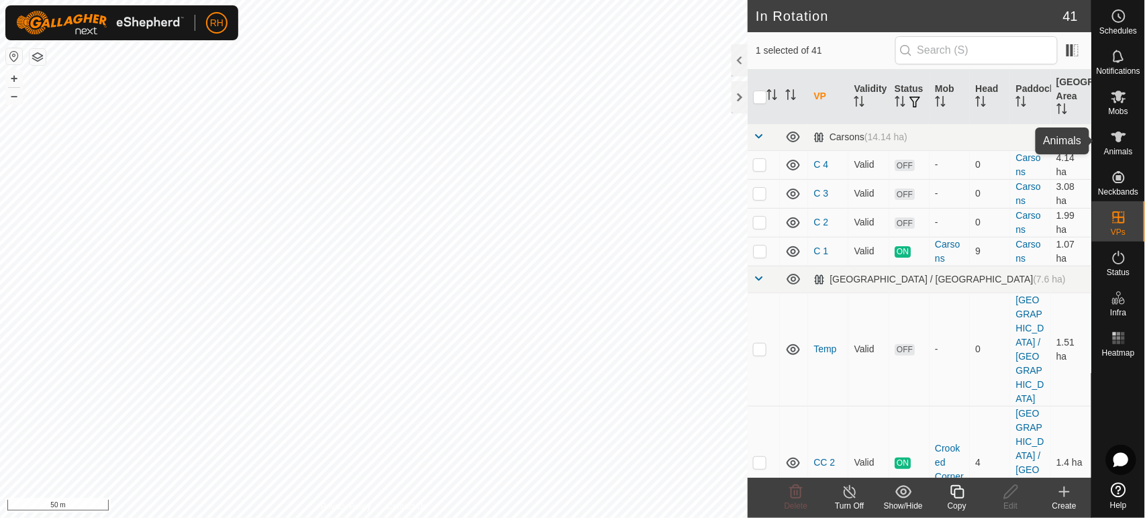
click at [1121, 140] on icon at bounding box center [1119, 137] width 16 height 16
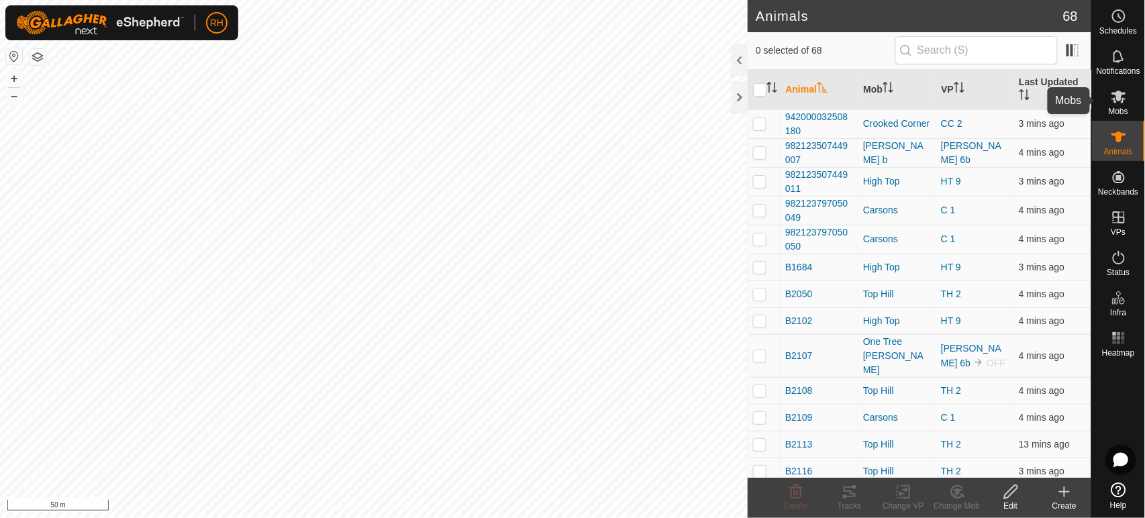
click at [1126, 98] on icon at bounding box center [1119, 97] width 16 height 16
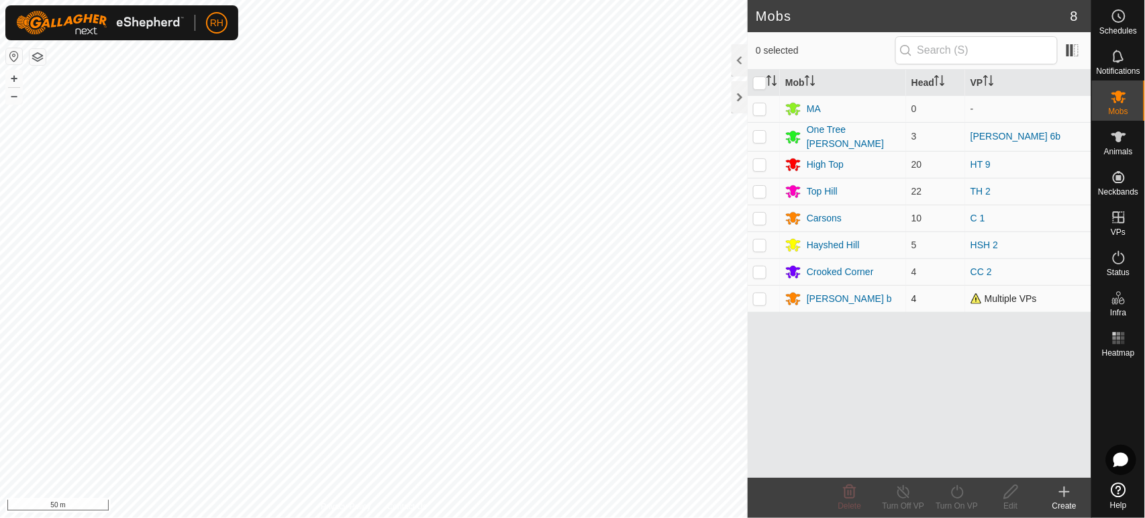
click at [759, 296] on p-checkbox at bounding box center [759, 298] width 13 height 11
click at [757, 297] on p-checkbox at bounding box center [759, 298] width 13 height 11
checkbox input "true"
click at [960, 489] on icon at bounding box center [957, 492] width 17 height 16
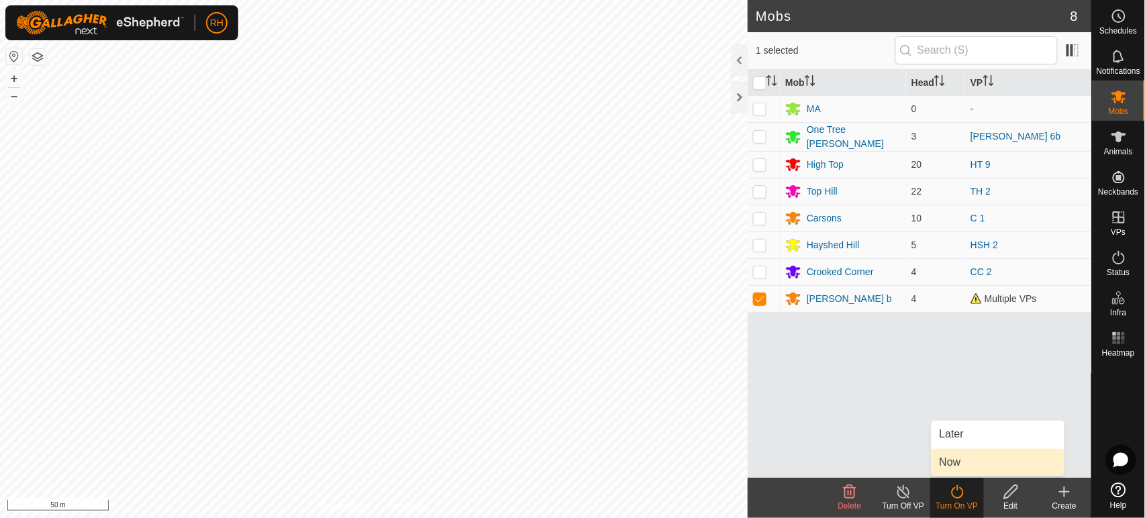
click at [962, 460] on link "Now" at bounding box center [997, 462] width 133 height 27
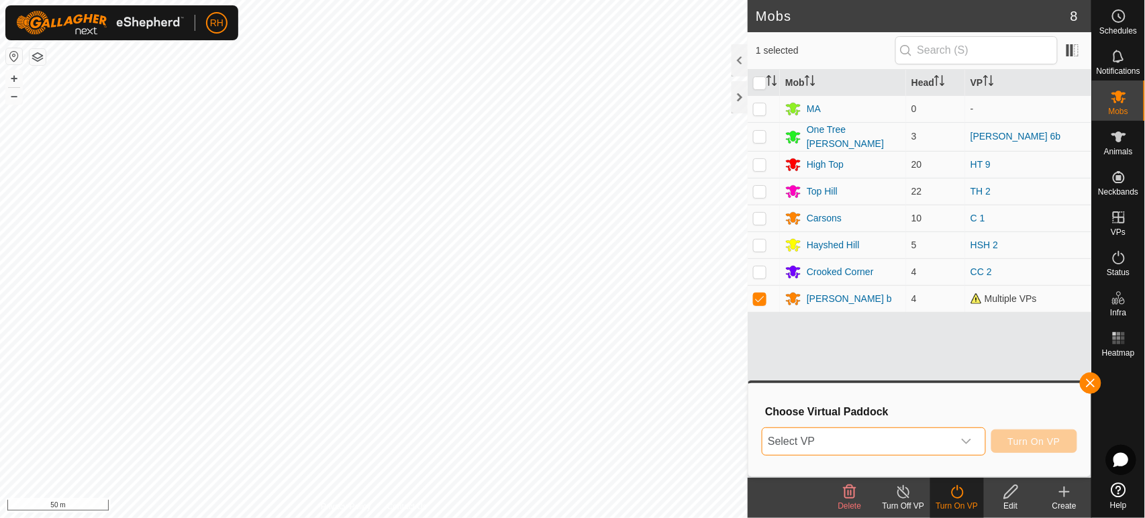
click at [845, 438] on span "Select VP" at bounding box center [857, 441] width 190 height 27
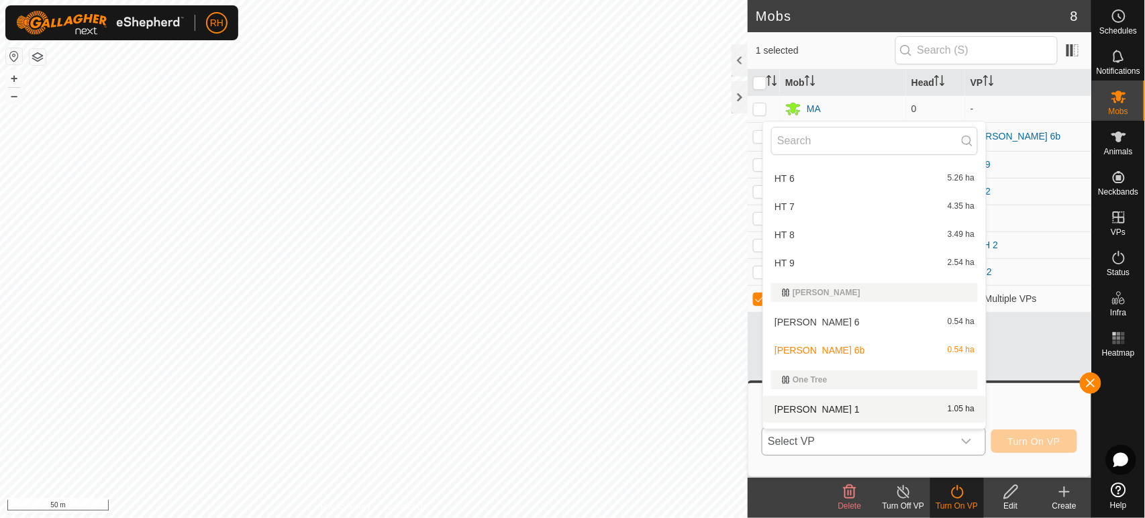
scroll to position [820, 0]
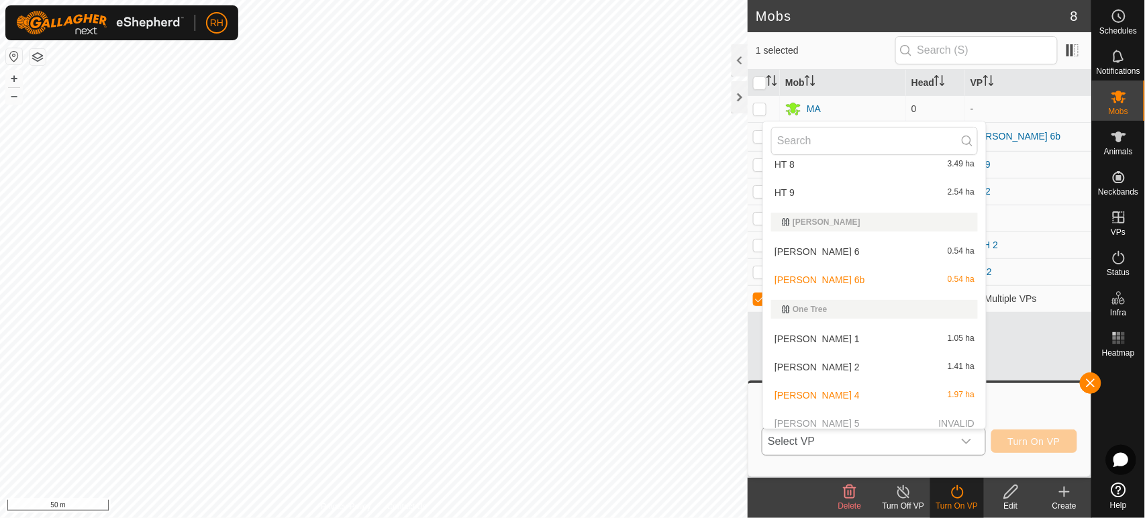
click at [791, 266] on li "ROTH 6b 0.54 ha" at bounding box center [874, 279] width 223 height 27
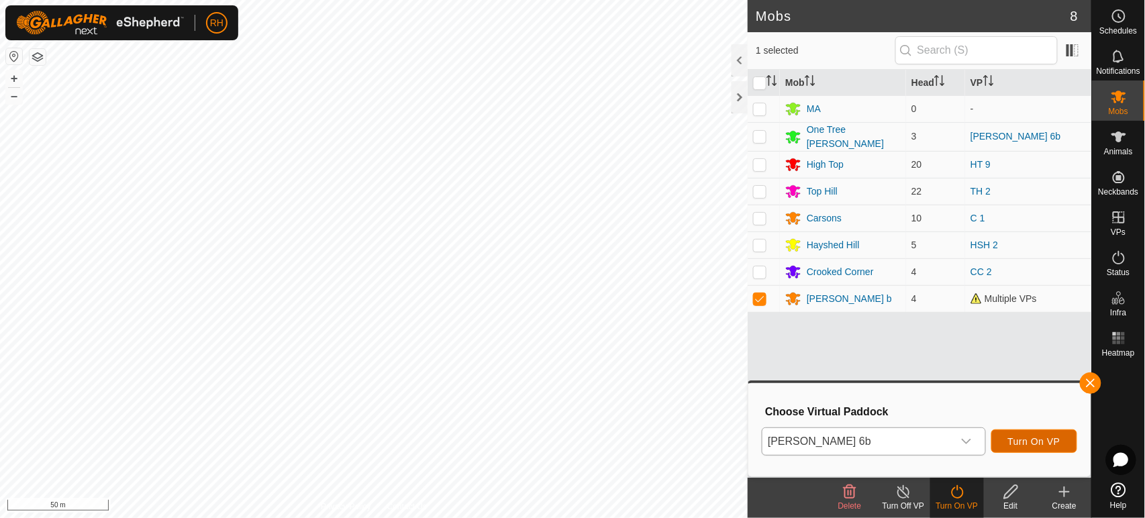
click at [1020, 440] on span "Turn On VP" at bounding box center [1034, 441] width 52 height 11
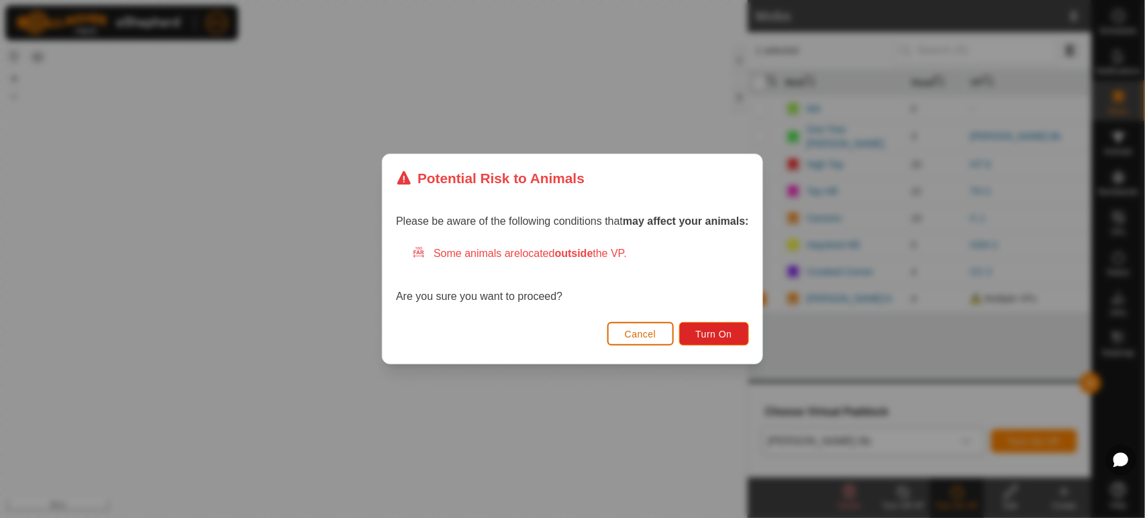
click at [627, 336] on span "Cancel" at bounding box center [641, 334] width 32 height 11
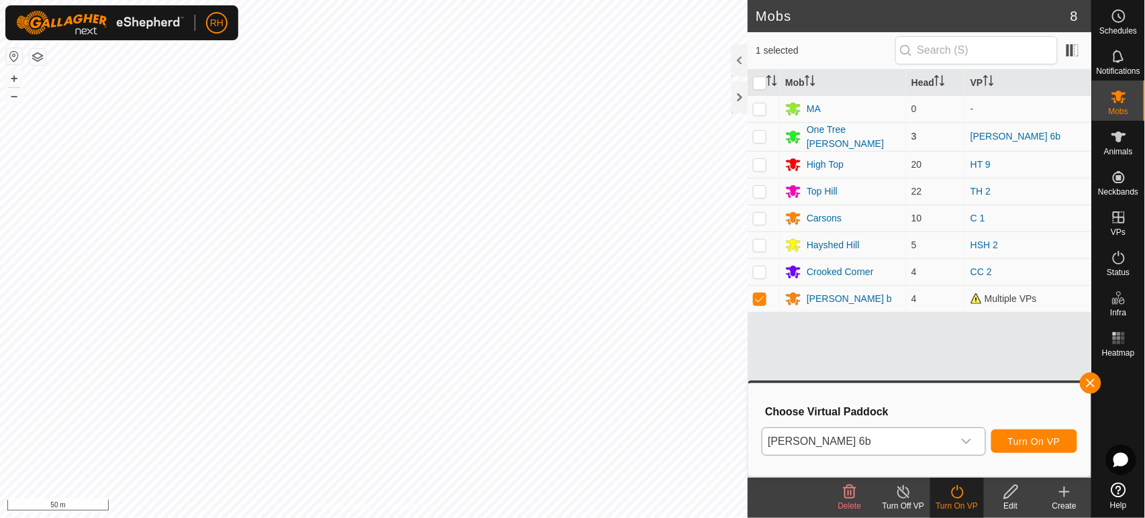
click at [759, 136] on p-checkbox at bounding box center [759, 136] width 13 height 11
checkbox input "true"
click at [839, 136] on div "One Tree [PERSON_NAME]" at bounding box center [854, 137] width 94 height 28
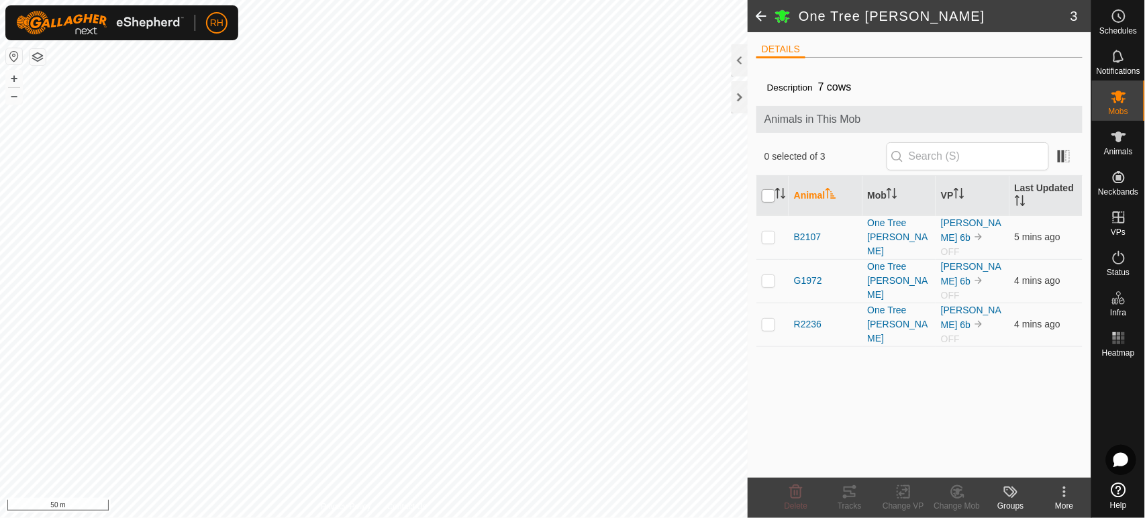
click at [770, 195] on input "checkbox" at bounding box center [768, 195] width 13 height 13
checkbox input "true"
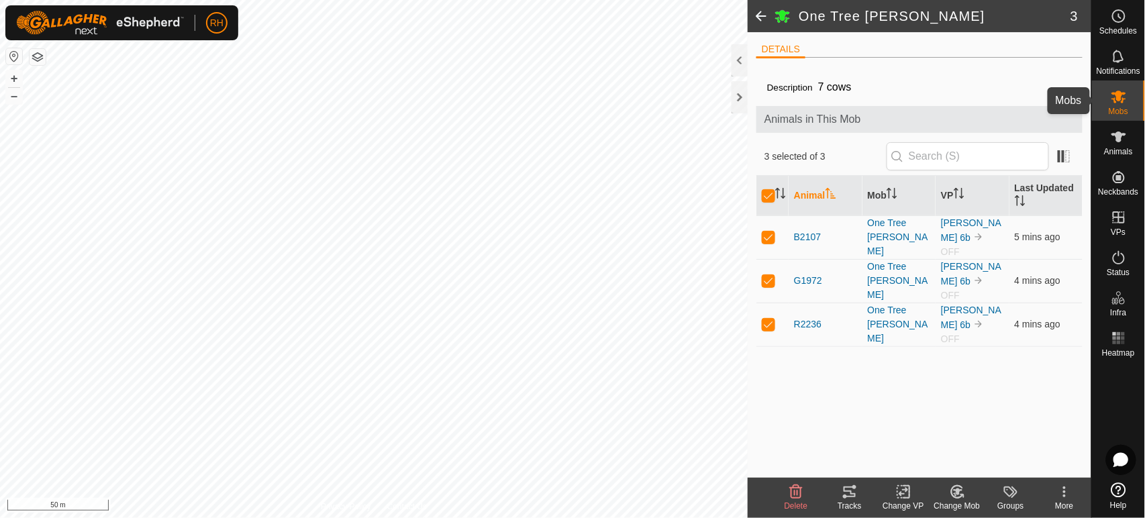
click at [1119, 100] on icon at bounding box center [1118, 97] width 15 height 13
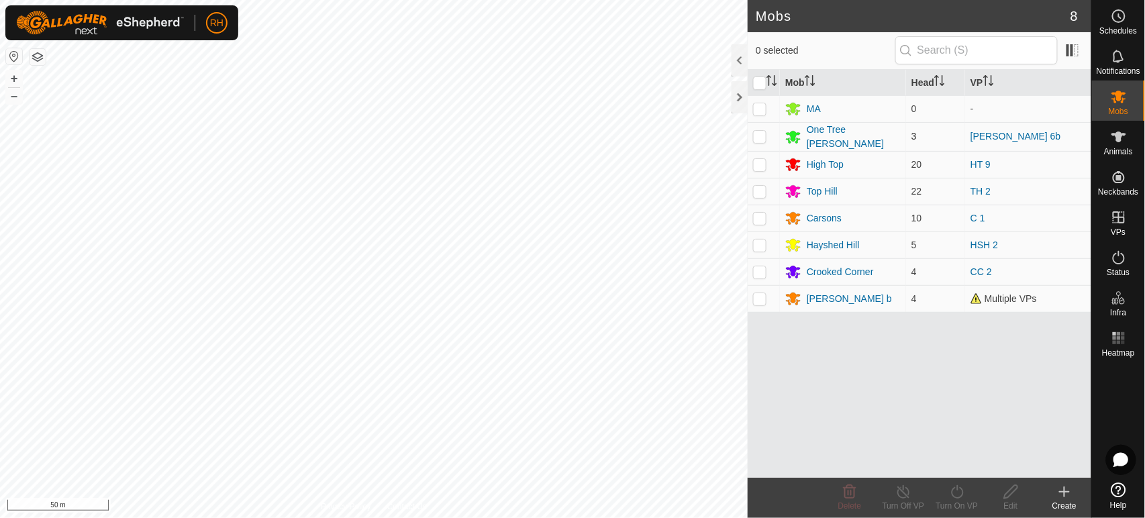
click at [762, 137] on p-checkbox at bounding box center [759, 136] width 13 height 11
checkbox input "true"
click at [958, 493] on icon at bounding box center [957, 492] width 17 height 16
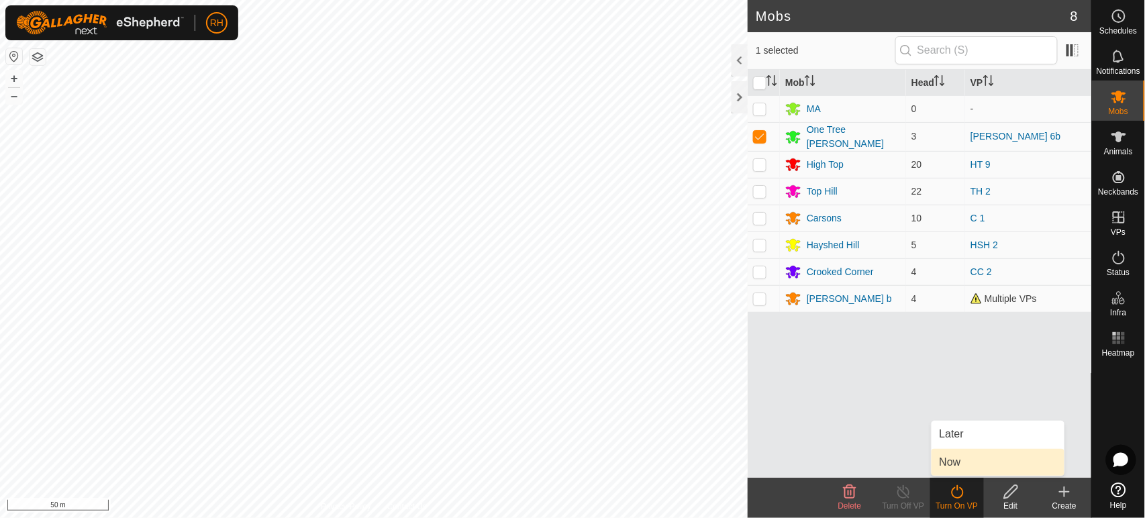
click at [959, 458] on link "Now" at bounding box center [997, 462] width 133 height 27
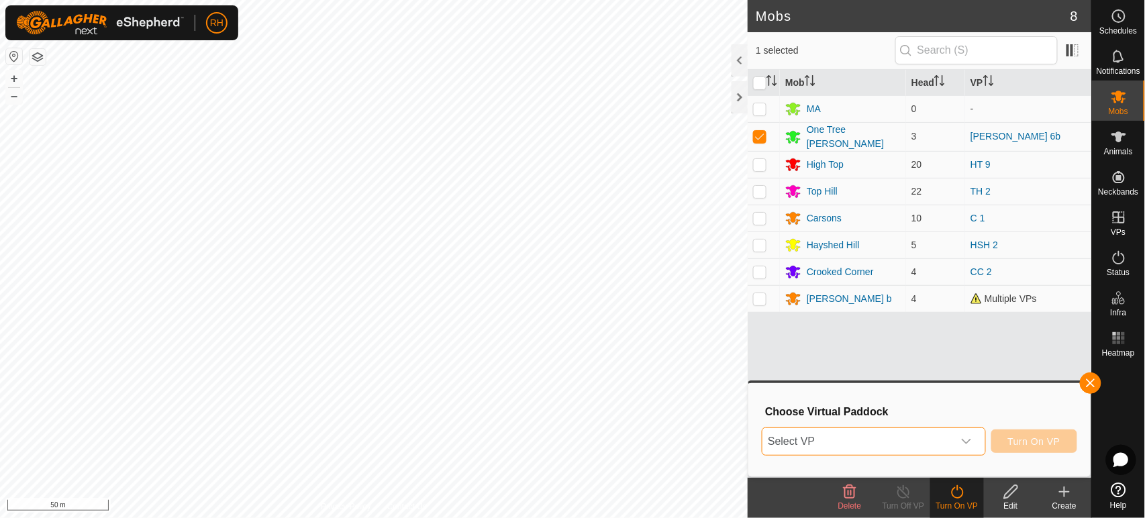
click at [860, 444] on span "Select VP" at bounding box center [857, 441] width 190 height 27
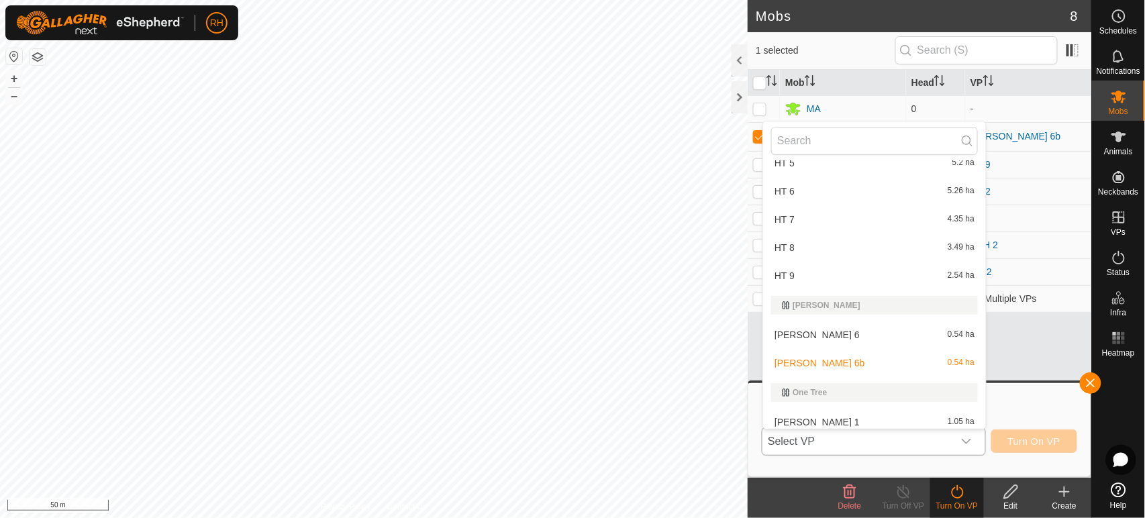
scroll to position [746, 0]
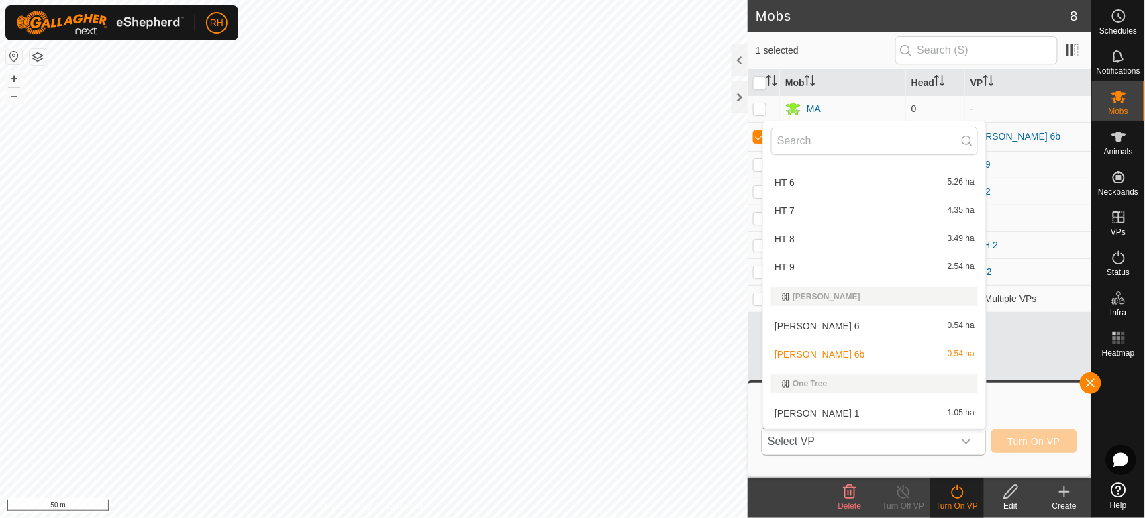
click at [804, 341] on li "ROTH 6b 0.54 ha" at bounding box center [874, 354] width 223 height 27
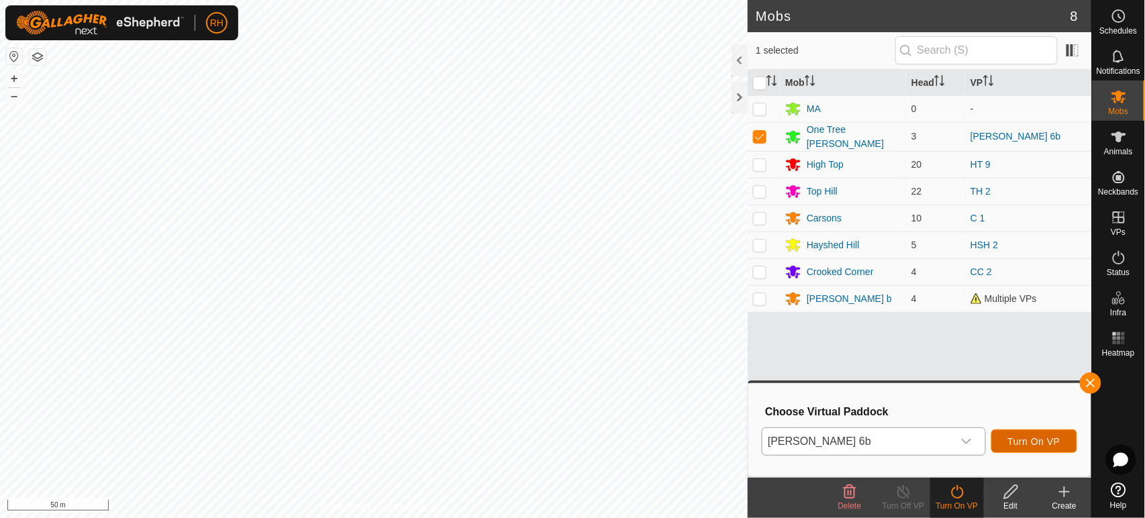
click at [1017, 437] on span "Turn On VP" at bounding box center [1034, 441] width 52 height 11
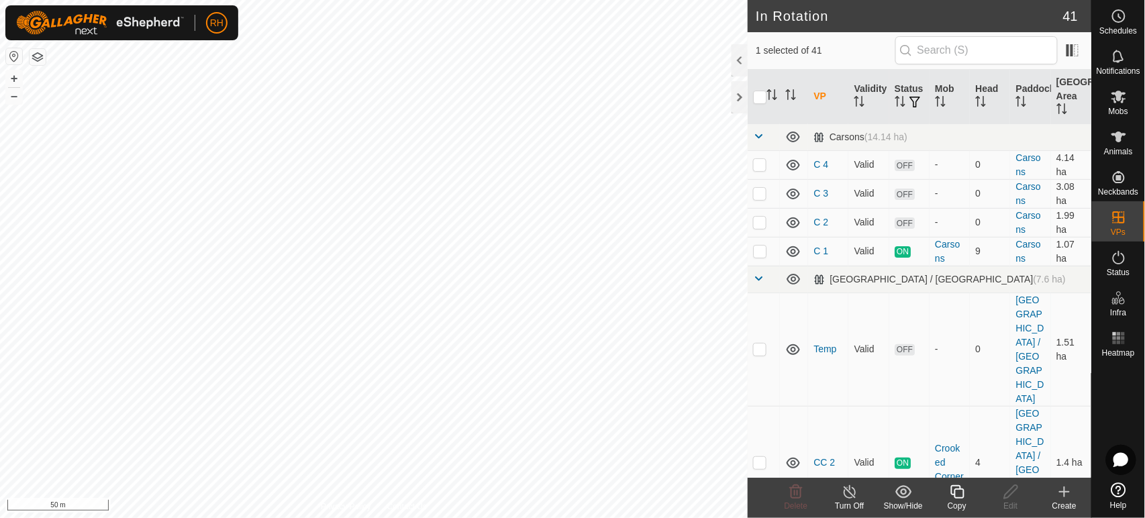
checkbox input "false"
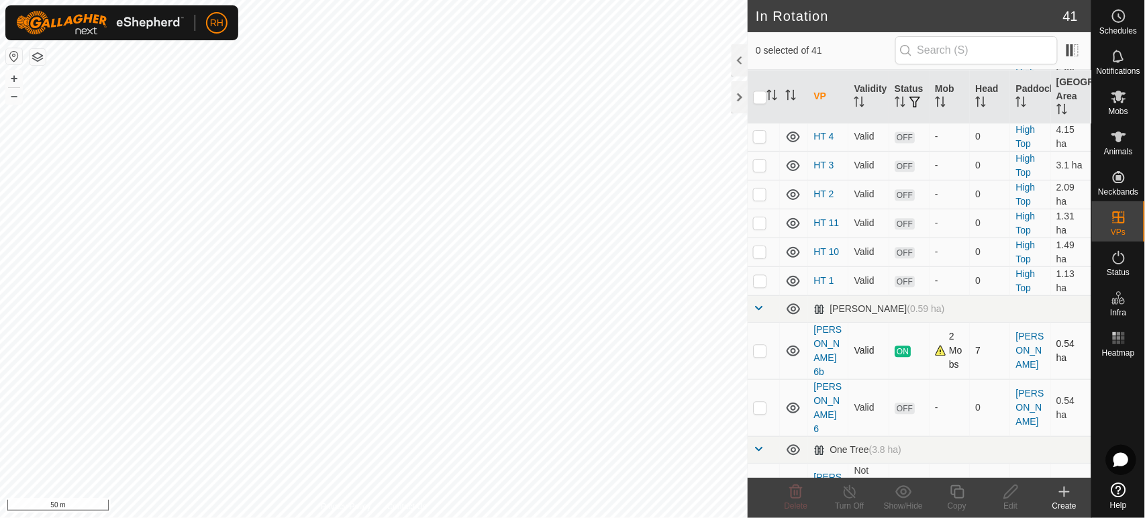
scroll to position [969, 0]
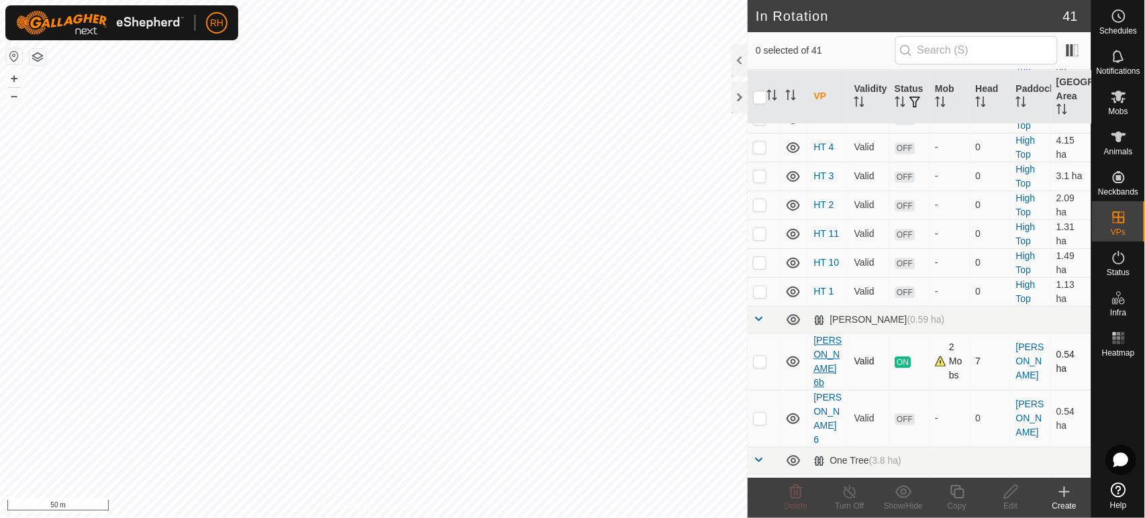
click at [829, 335] on link "[PERSON_NAME] 6b" at bounding box center [827, 361] width 28 height 53
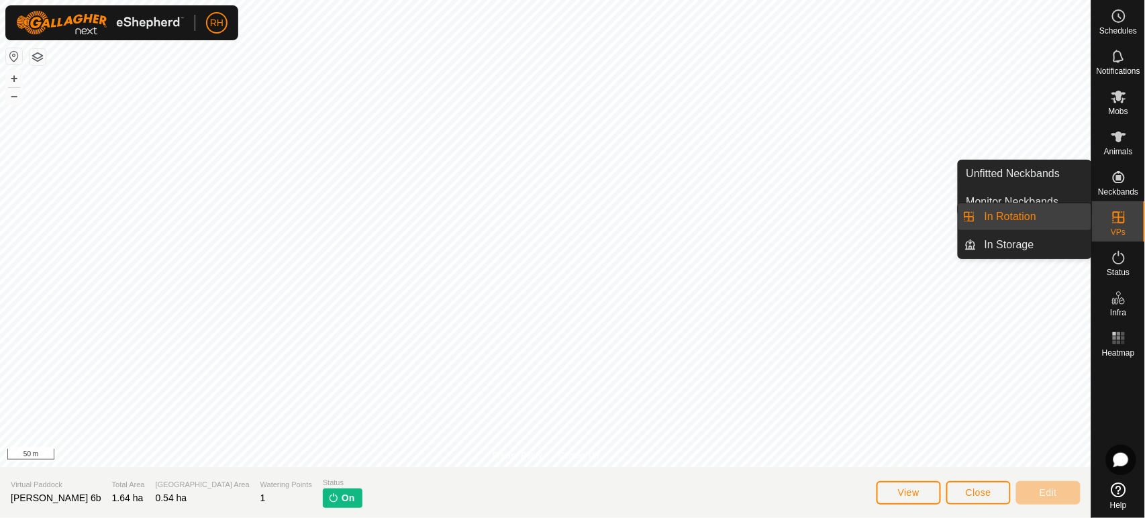
click at [1117, 215] on icon at bounding box center [1119, 217] width 16 height 16
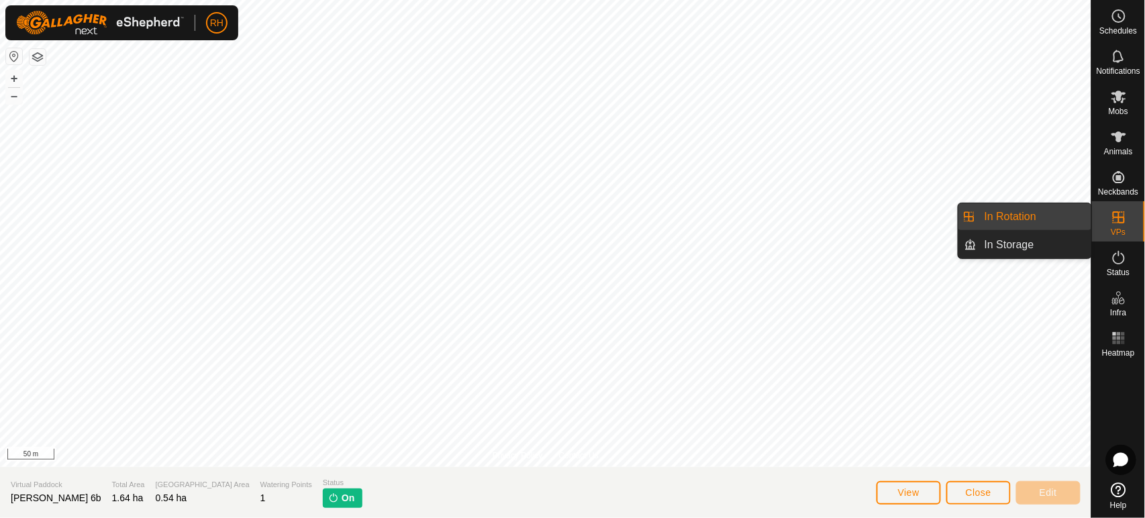
click at [1017, 215] on link "In Rotation" at bounding box center [1033, 216] width 115 height 27
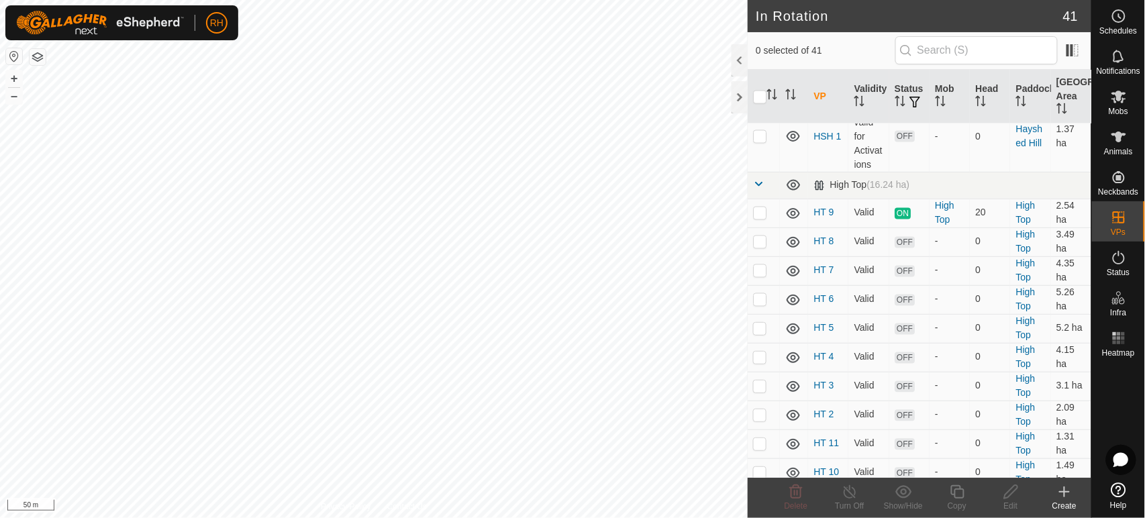
scroll to position [895, 0]
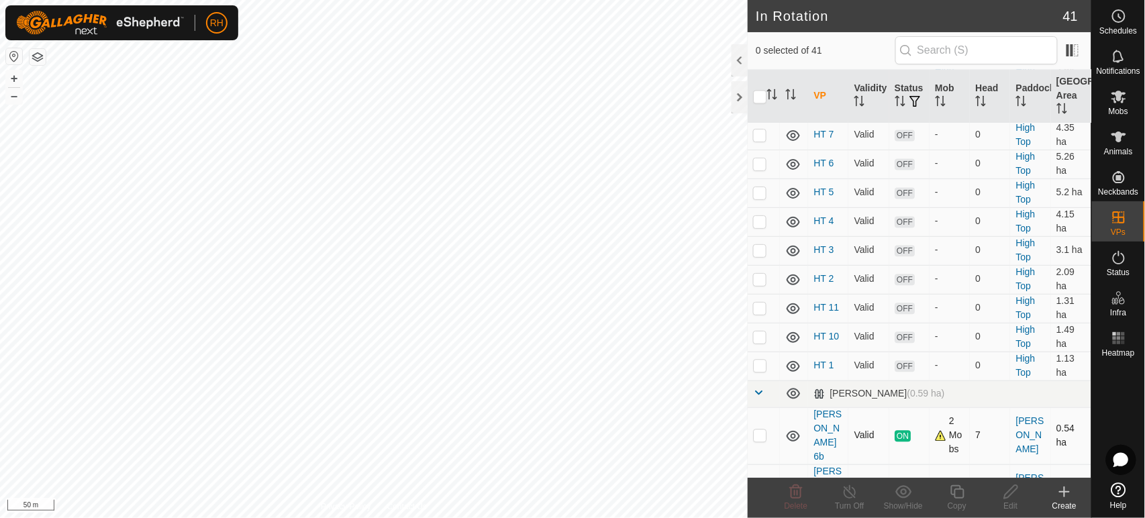
click at [935, 415] on div "2 Mobs" at bounding box center [950, 436] width 30 height 42
click at [1121, 101] on icon at bounding box center [1119, 97] width 16 height 16
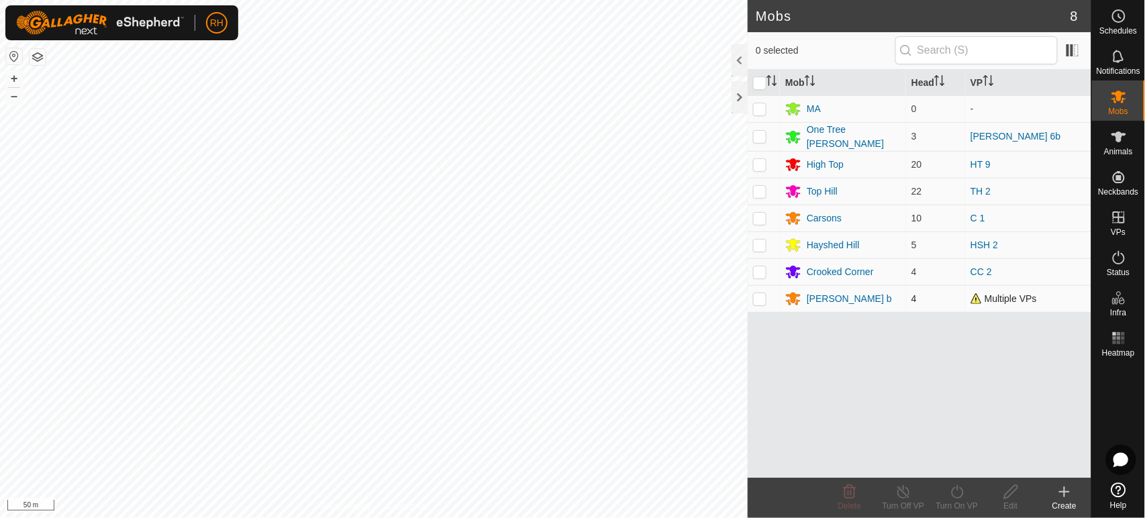
click at [760, 298] on p-checkbox at bounding box center [759, 298] width 13 height 11
checkbox input "true"
click at [1009, 493] on icon at bounding box center [1011, 492] width 17 height 16
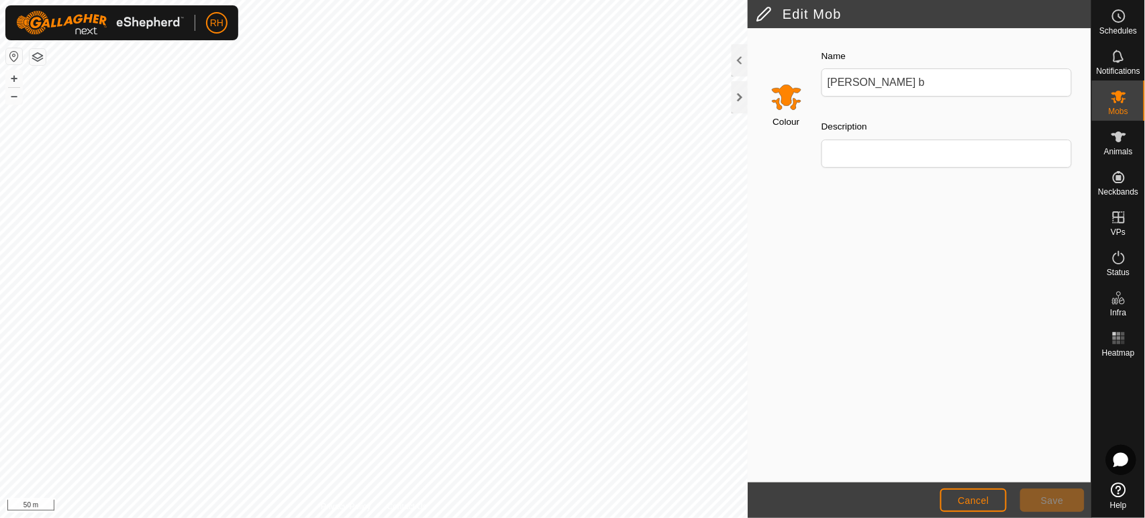
click at [783, 97] on input "Select a color" at bounding box center [786, 97] width 32 height 32
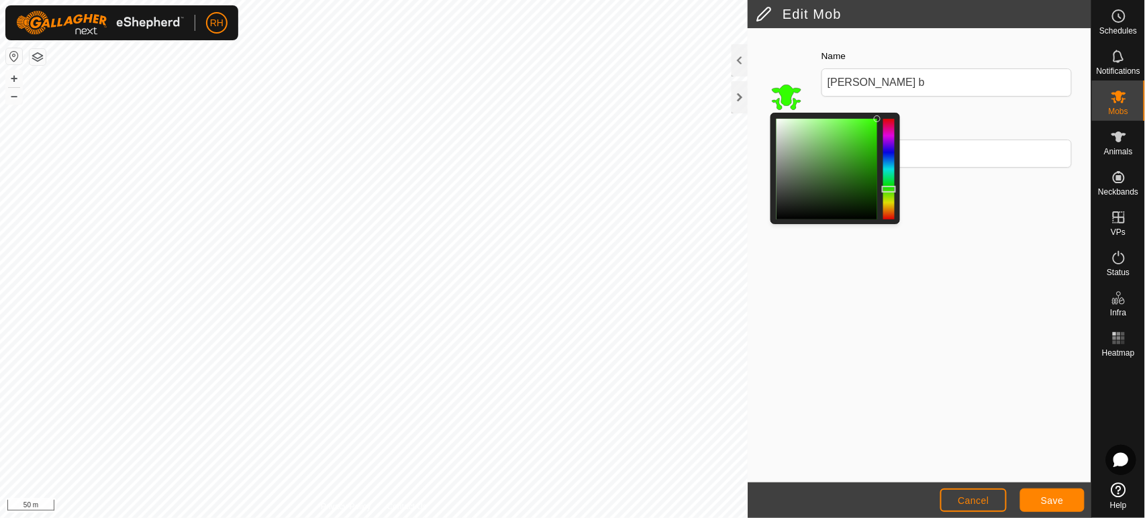
drag, startPoint x: 891, startPoint y: 207, endPoint x: 892, endPoint y: 189, distance: 18.8
click at [892, 189] on div at bounding box center [889, 189] width 14 height 7
click at [868, 171] on div at bounding box center [826, 169] width 101 height 101
drag, startPoint x: 868, startPoint y: 171, endPoint x: 872, endPoint y: 154, distance: 17.3
click at [872, 154] on div at bounding box center [871, 155] width 7 height 7
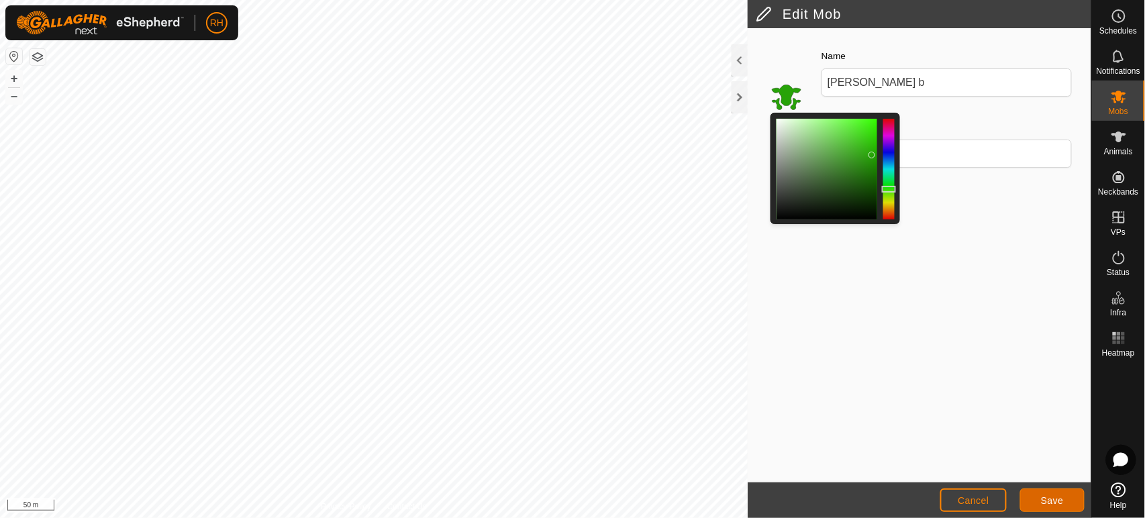
click at [1052, 501] on span "Save" at bounding box center [1052, 500] width 23 height 11
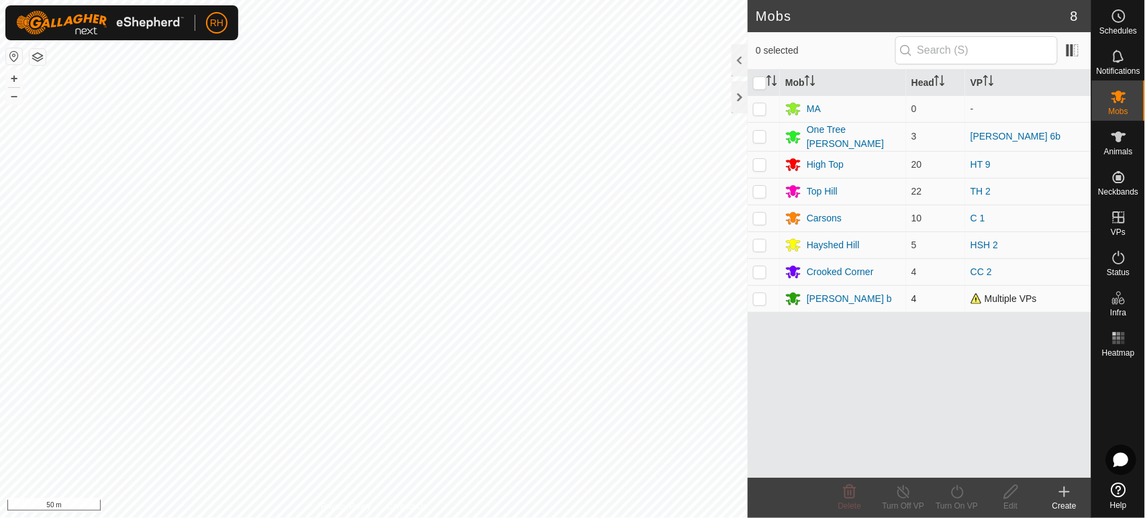
click at [760, 299] on p-checkbox at bounding box center [759, 298] width 13 height 11
checkbox input "true"
click at [897, 495] on icon at bounding box center [903, 491] width 12 height 13
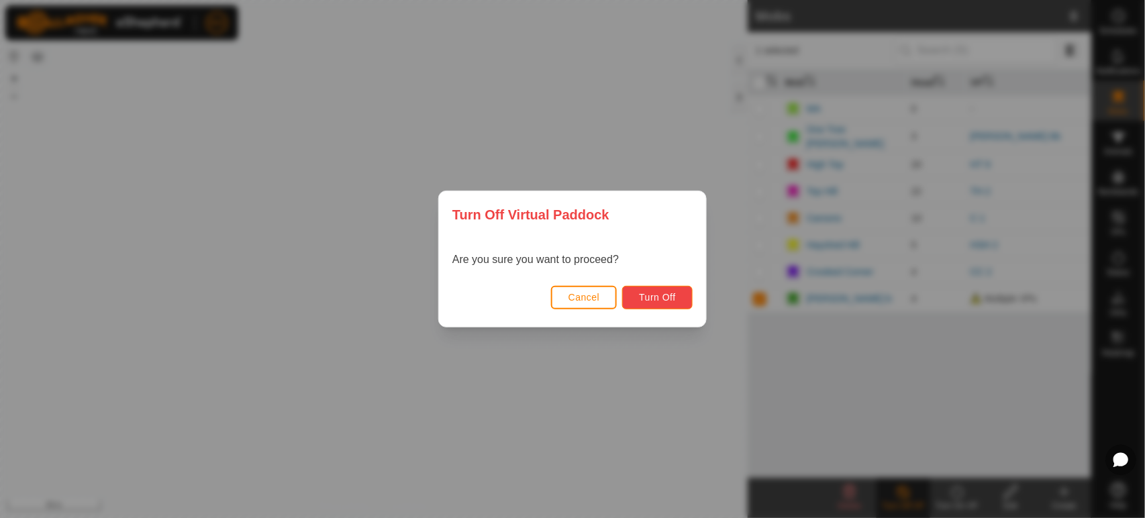
click at [665, 298] on span "Turn Off" at bounding box center [657, 297] width 37 height 11
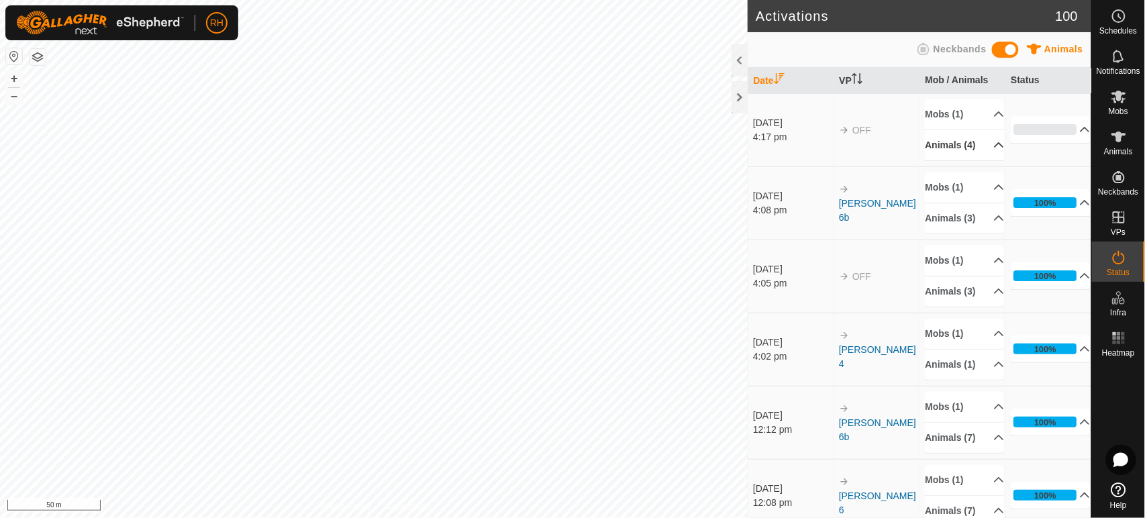
click at [981, 149] on p-accordion-header "Animals (4)" at bounding box center [964, 145] width 79 height 30
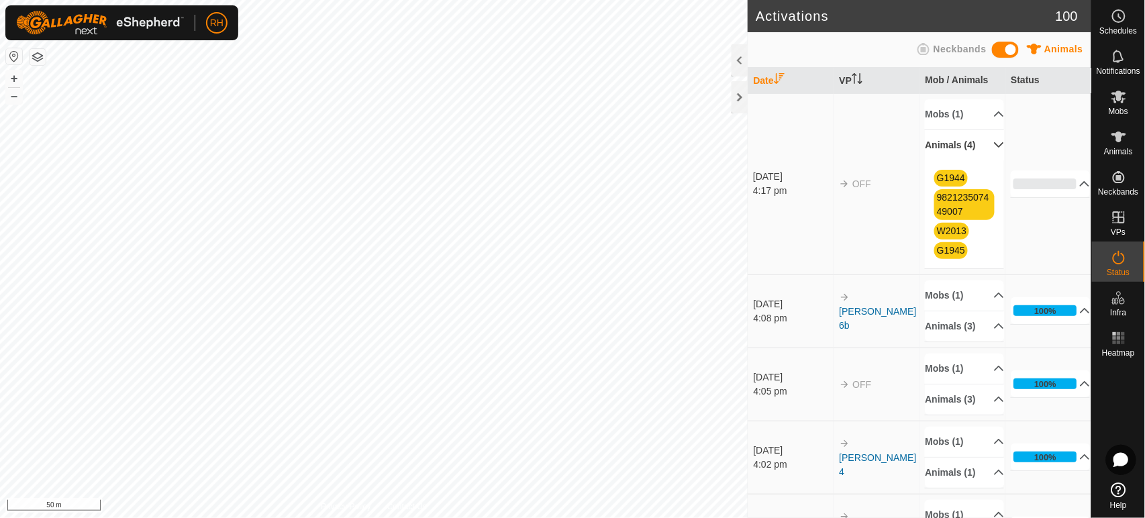
click at [981, 149] on p-accordion-header "Animals (4)" at bounding box center [964, 145] width 79 height 30
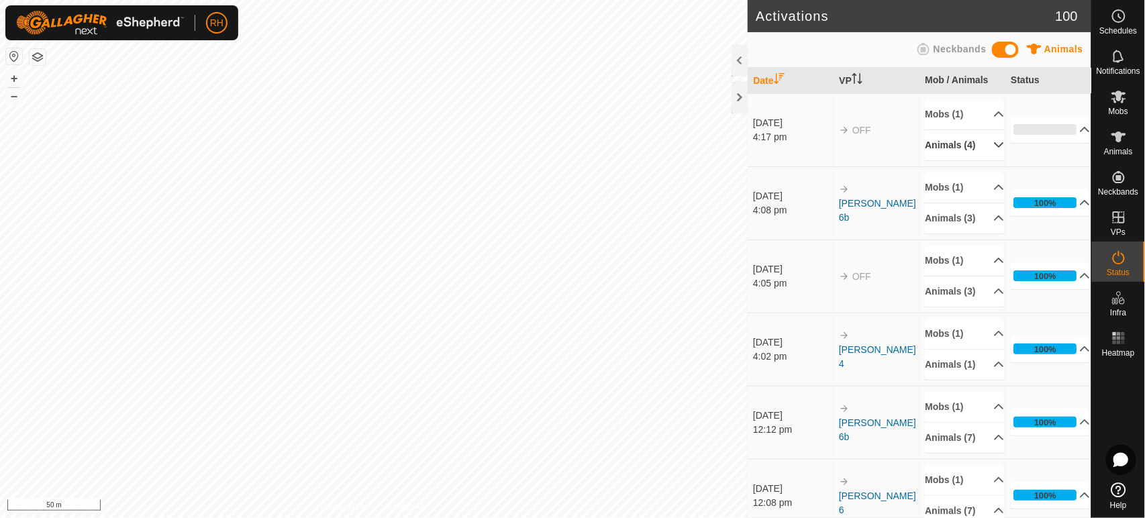
click at [981, 149] on p-accordion-header "Animals (4)" at bounding box center [964, 145] width 79 height 30
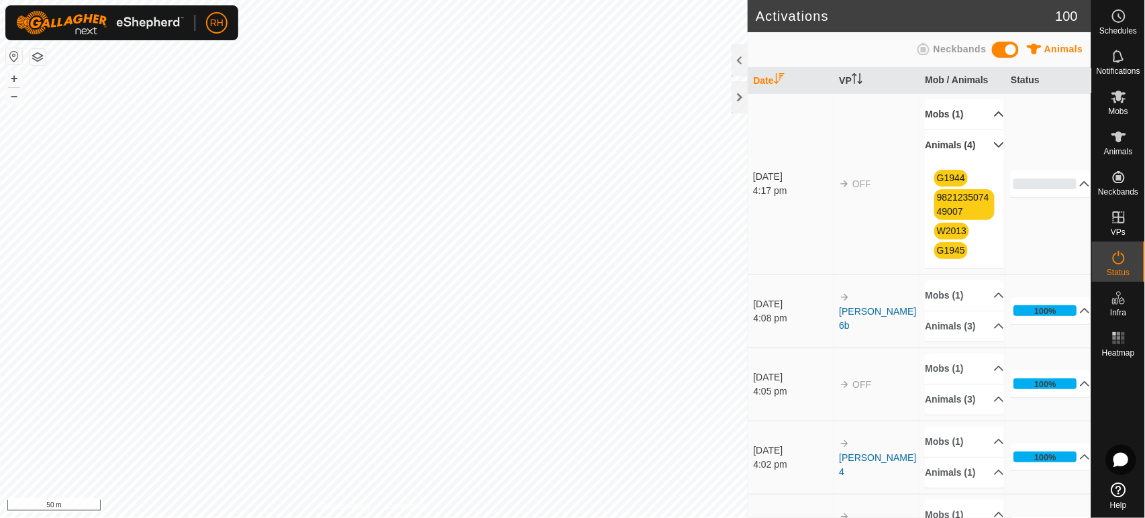
click at [984, 115] on p-accordion-header "Mobs (1)" at bounding box center [964, 114] width 79 height 30
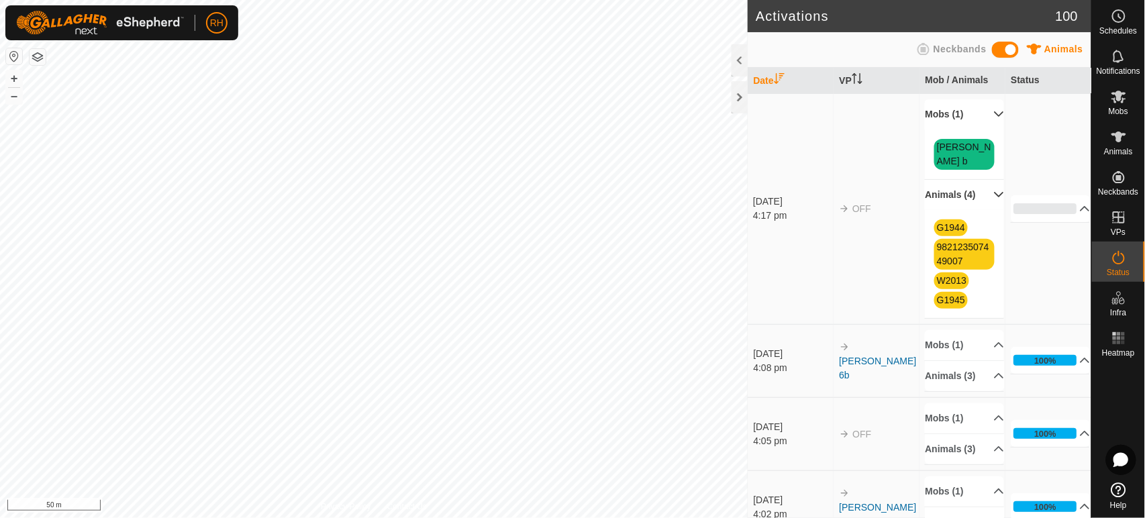
click at [984, 114] on p-accordion-header "Mobs (1)" at bounding box center [964, 114] width 79 height 30
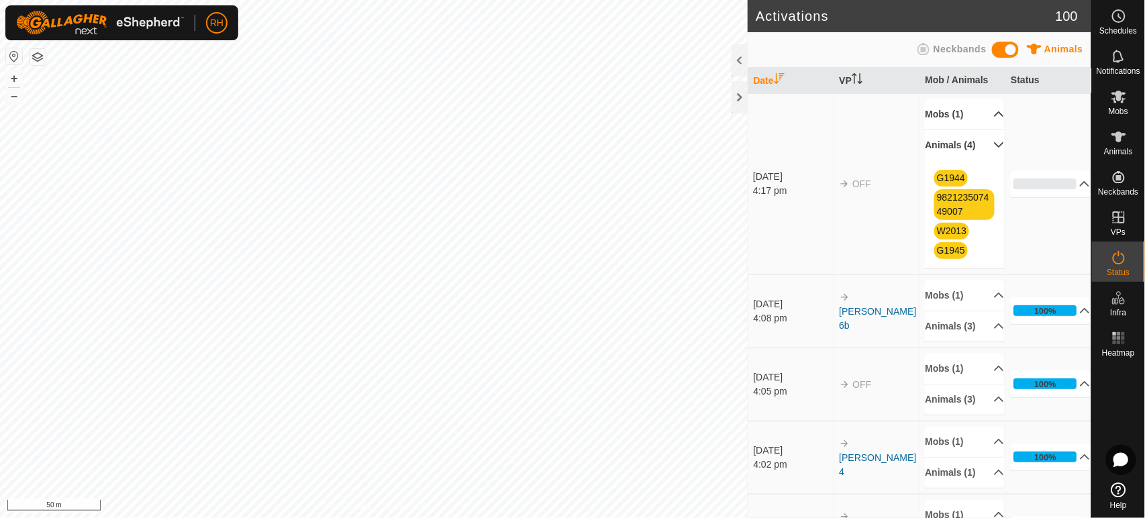
click at [980, 151] on p-accordion-header "Animals (4)" at bounding box center [964, 145] width 79 height 30
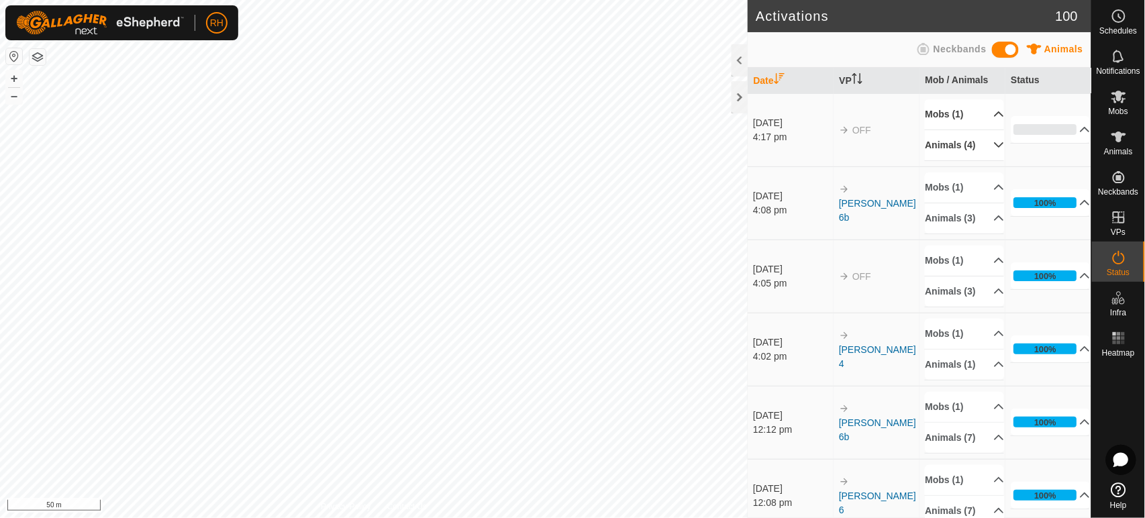
click at [980, 151] on p-accordion-header "Animals (4)" at bounding box center [964, 145] width 79 height 30
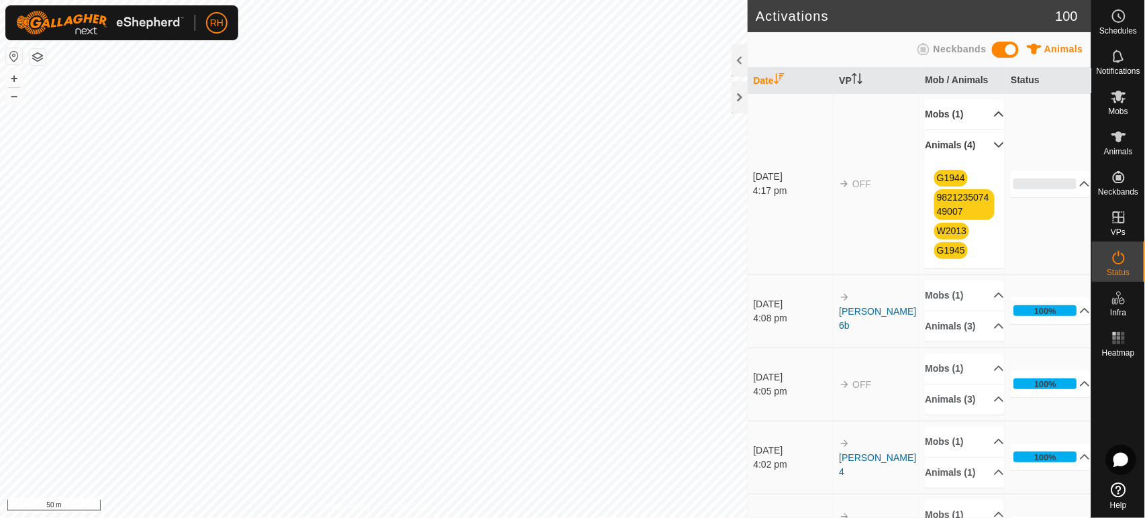
click at [983, 153] on p-accordion-header "Animals (4)" at bounding box center [964, 145] width 79 height 30
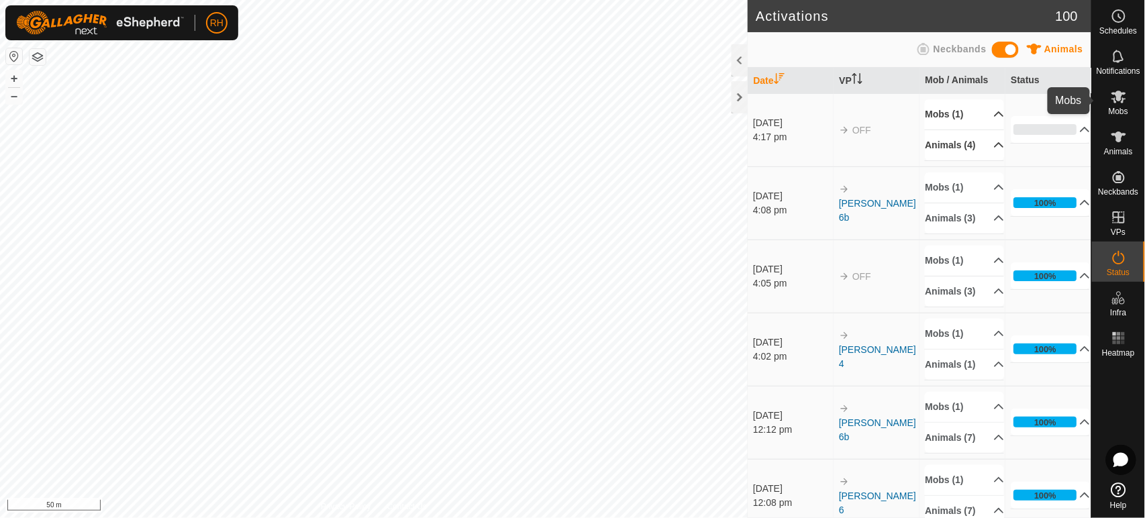
click at [1113, 99] on icon at bounding box center [1118, 97] width 15 height 13
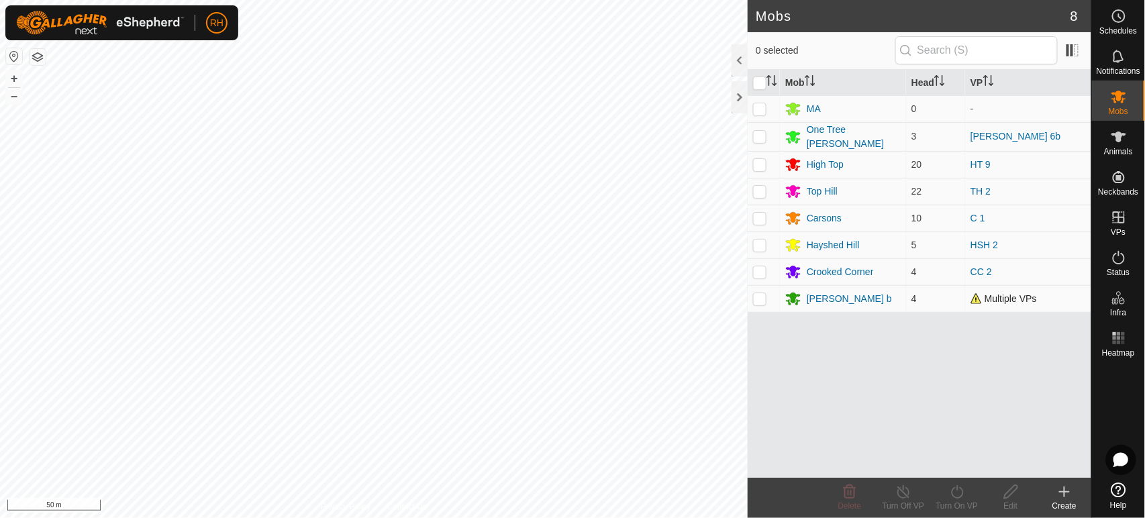
click at [759, 297] on p-checkbox at bounding box center [759, 298] width 13 height 11
checkbox input "true"
click at [900, 493] on icon at bounding box center [903, 492] width 17 height 16
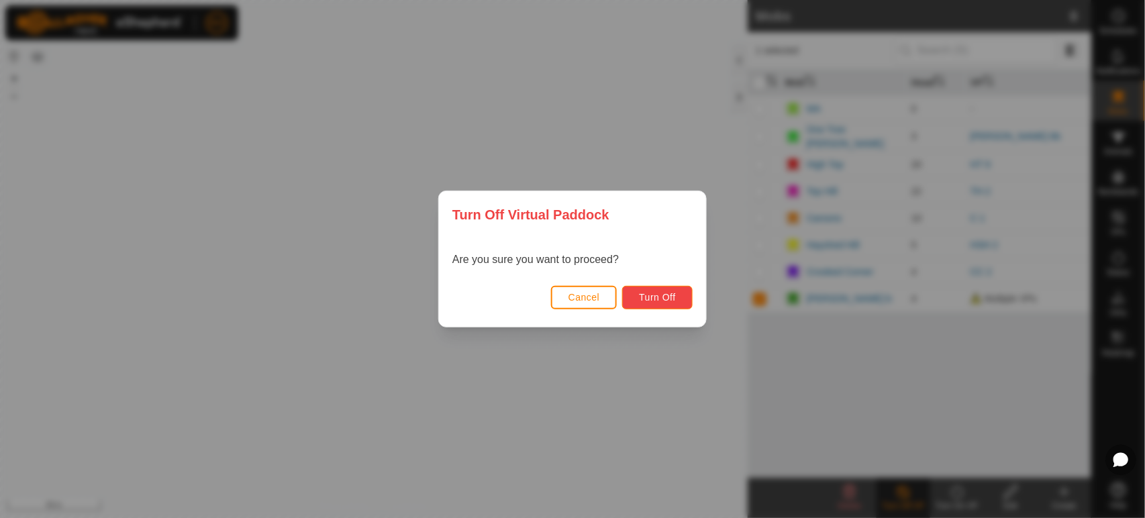
click at [670, 300] on span "Turn Off" at bounding box center [657, 297] width 37 height 11
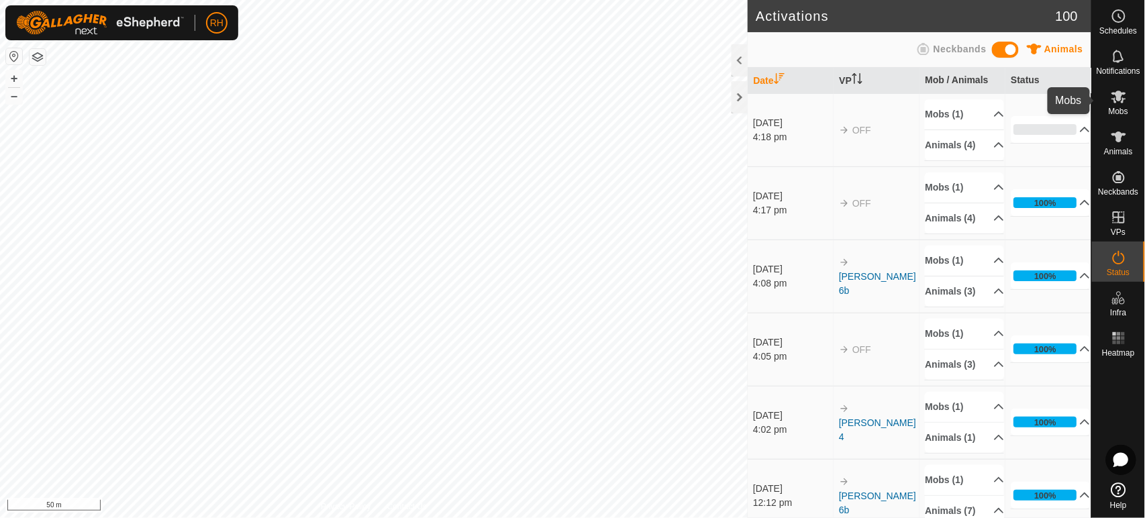
click at [1119, 99] on icon at bounding box center [1118, 97] width 15 height 13
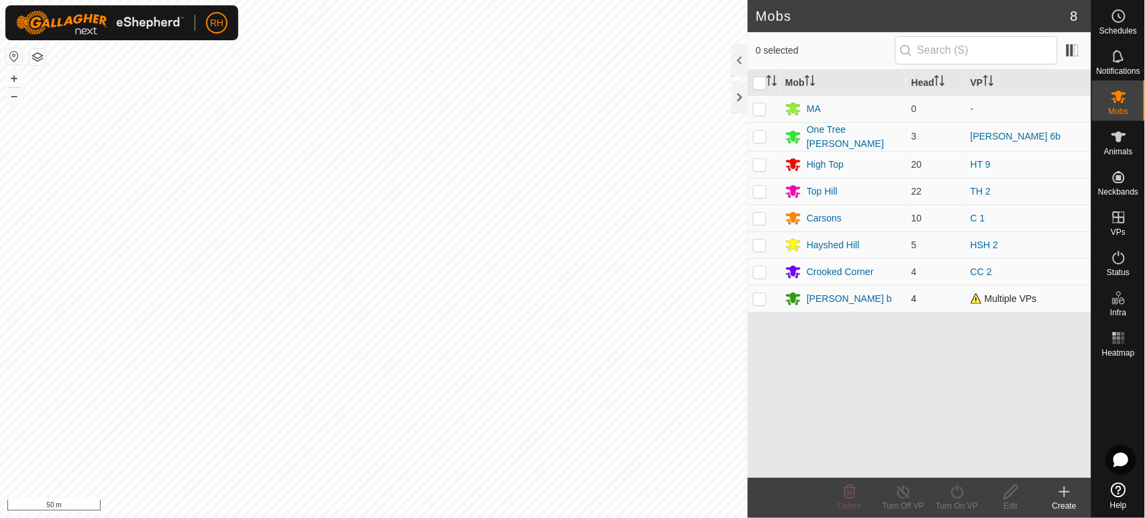
click at [993, 295] on span "Multiple VPs" at bounding box center [1003, 298] width 66 height 11
click at [761, 299] on p-checkbox at bounding box center [759, 298] width 13 height 11
checkbox input "true"
click at [964, 494] on icon at bounding box center [957, 492] width 17 height 16
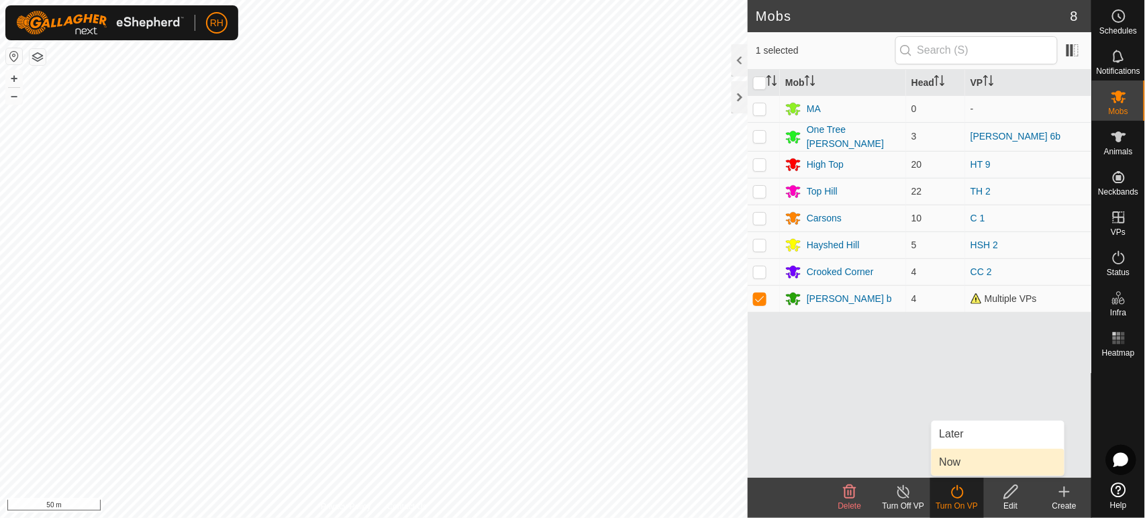
click at [964, 464] on link "Now" at bounding box center [997, 462] width 133 height 27
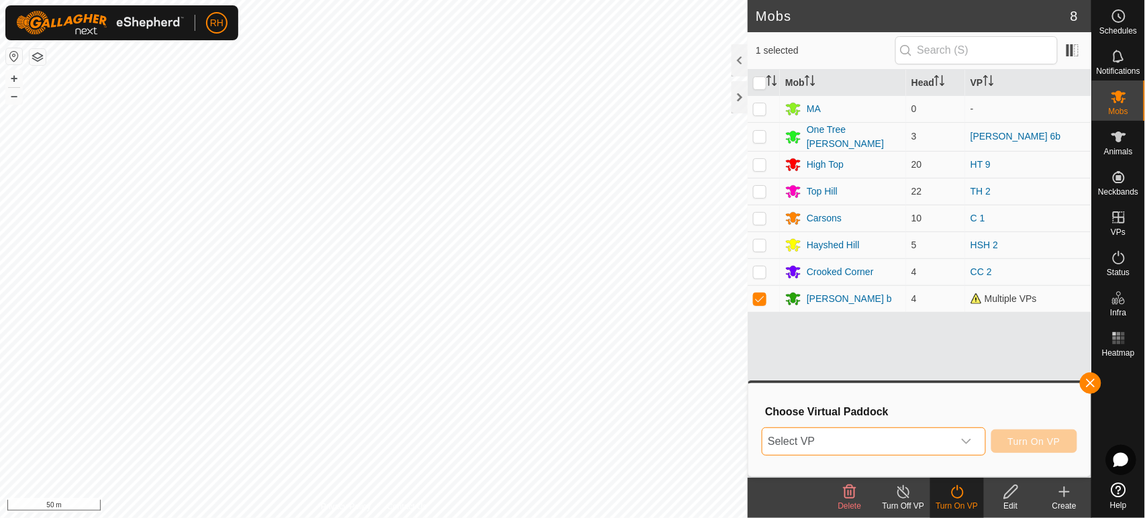
click at [895, 442] on span "Select VP" at bounding box center [857, 441] width 190 height 27
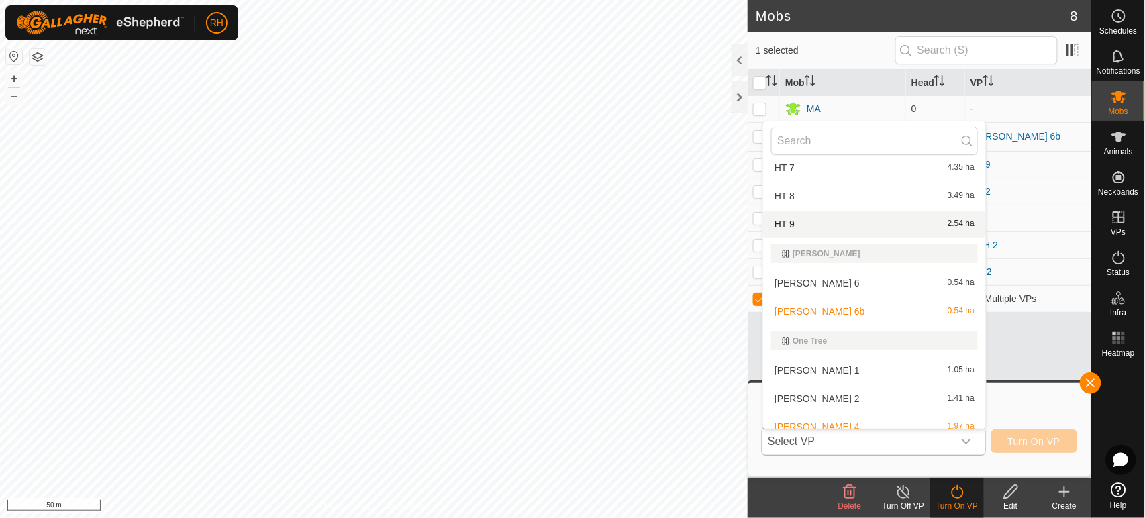
scroll to position [895, 0]
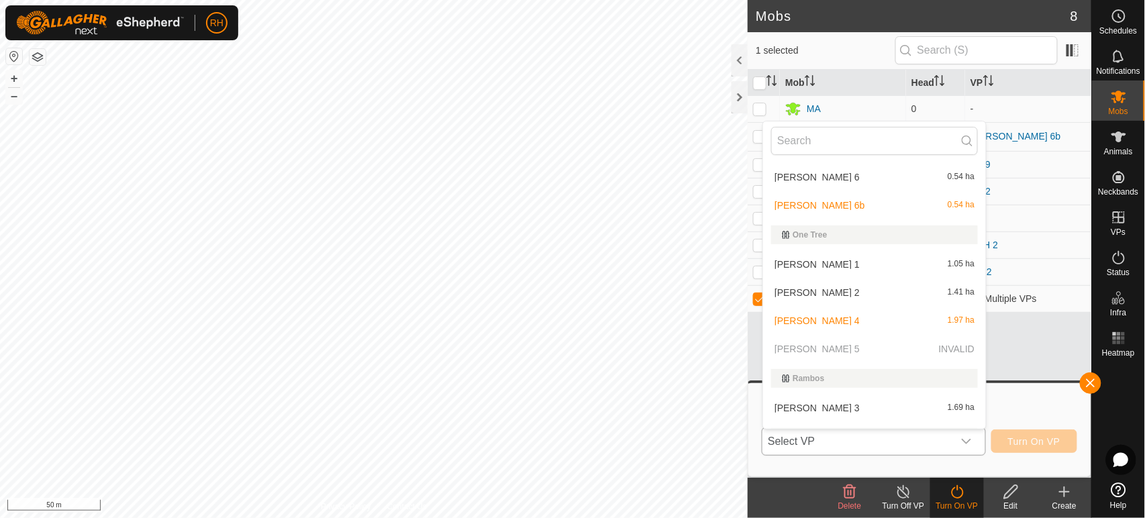
click at [785, 310] on li "[PERSON_NAME] 4 1.97 ha" at bounding box center [874, 320] width 223 height 27
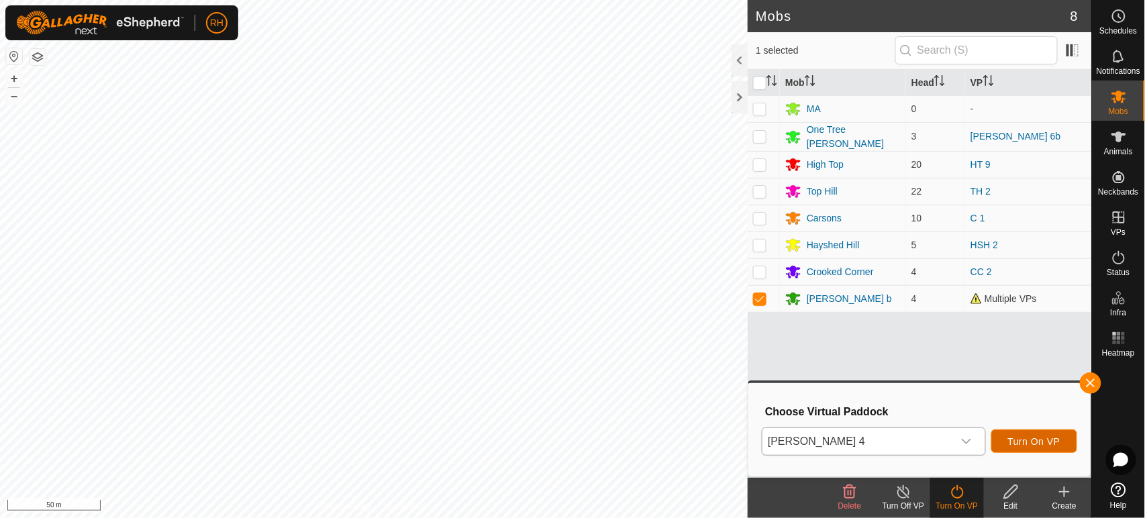
click at [1036, 439] on span "Turn On VP" at bounding box center [1034, 441] width 52 height 11
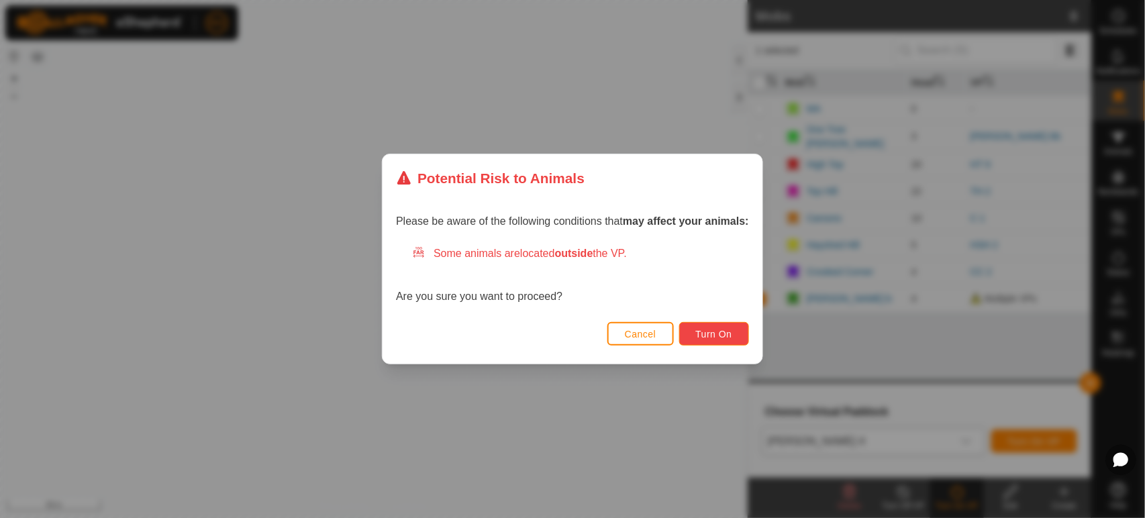
click at [727, 333] on span "Turn On" at bounding box center [714, 334] width 36 height 11
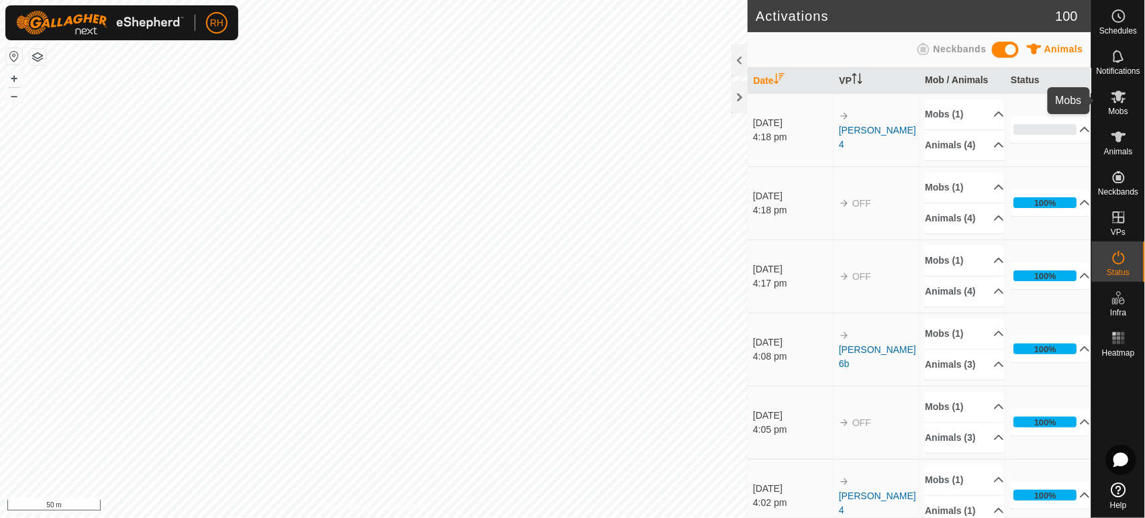
click at [1120, 100] on icon at bounding box center [1118, 97] width 15 height 13
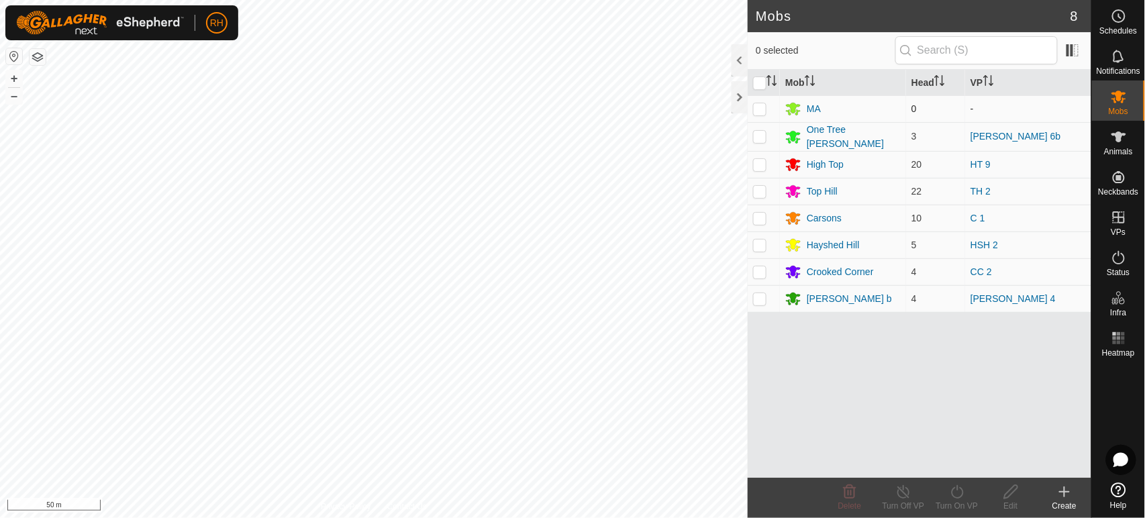
click at [760, 109] on p-checkbox at bounding box center [759, 108] width 13 height 11
click at [850, 489] on icon at bounding box center [850, 491] width 13 height 13
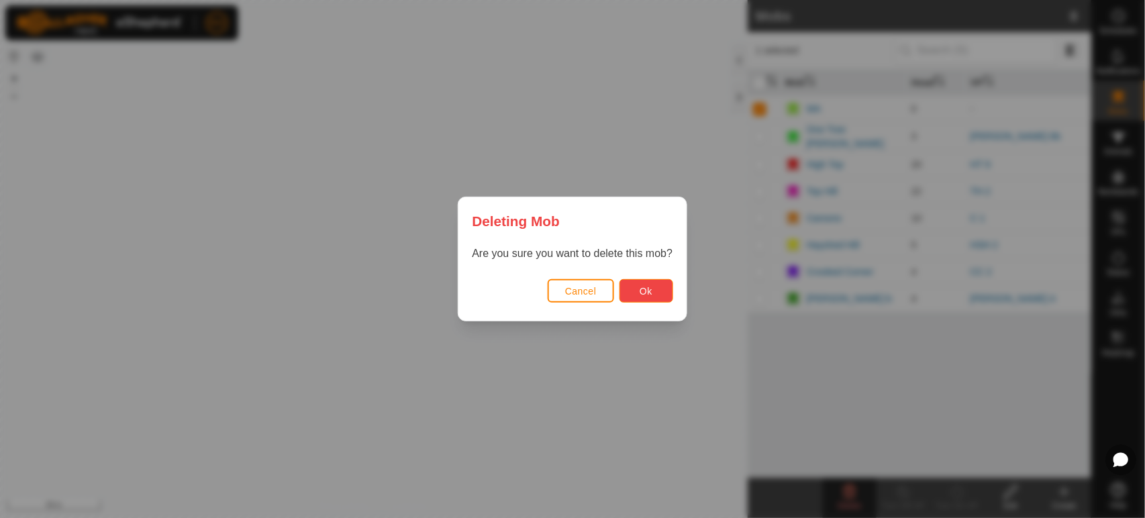
click at [638, 290] on button "Ok" at bounding box center [646, 290] width 54 height 23
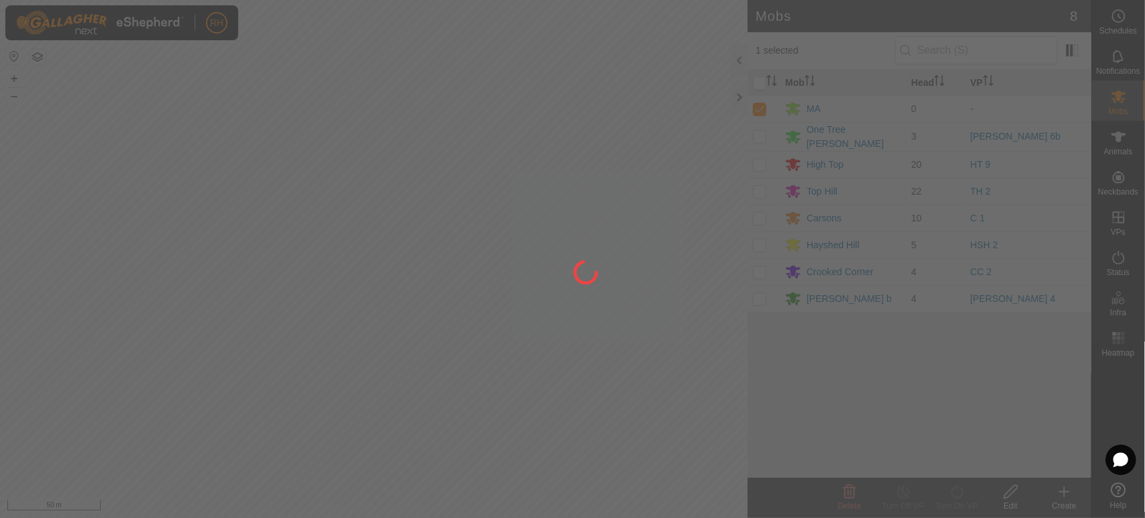
checkbox input "false"
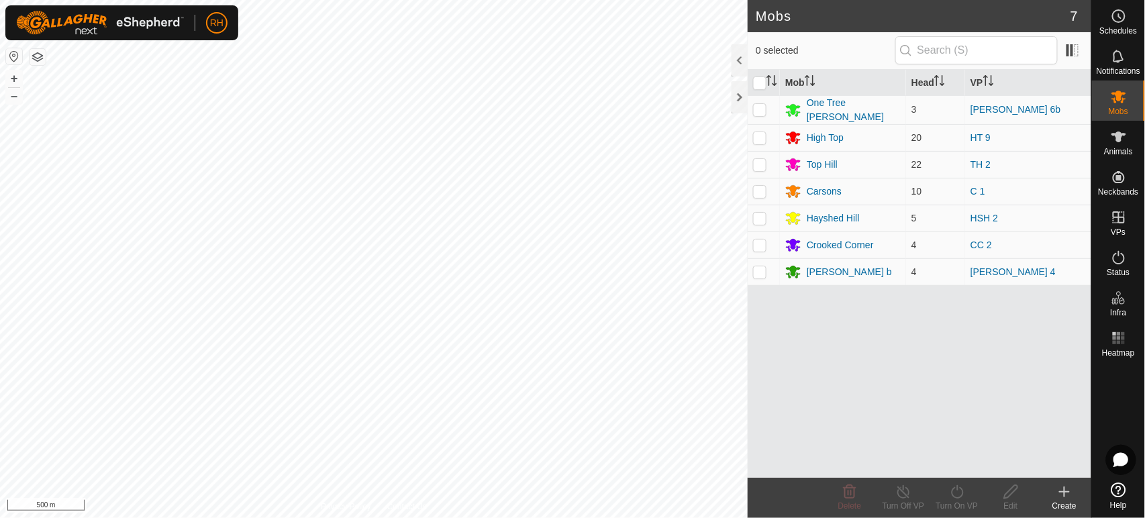
click at [393, 517] on html "RH Schedules Notifications Mobs Animals Neckbands VPs Status Infra Heatmap Help…" at bounding box center [572, 259] width 1145 height 518
click at [1122, 339] on rect at bounding box center [1122, 337] width 3 height 3
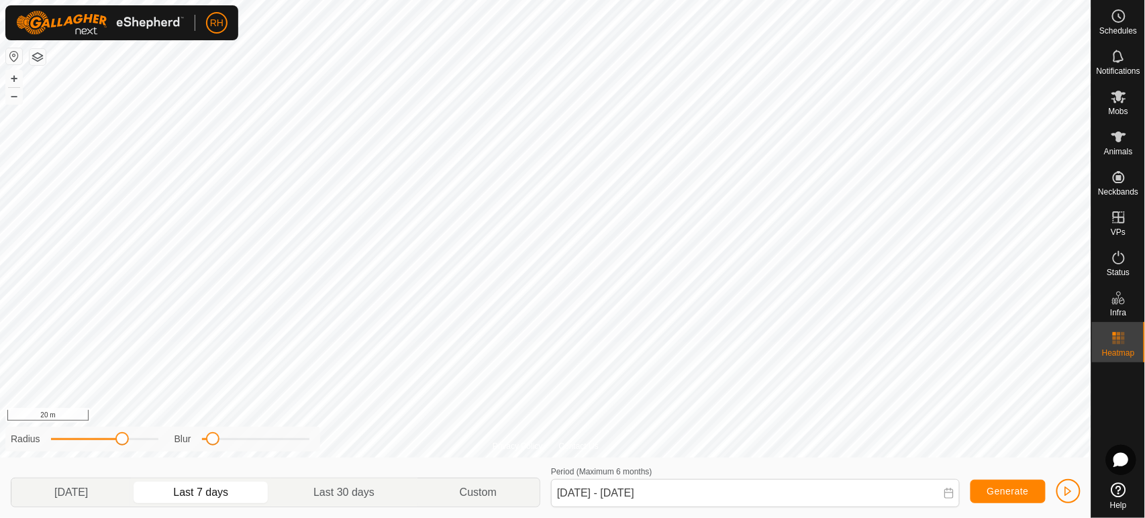
drag, startPoint x: 110, startPoint y: 442, endPoint x: 121, endPoint y: 440, distance: 11.6
click at [121, 440] on span at bounding box center [121, 438] width 13 height 13
